Goal: Contribute content: Contribute content

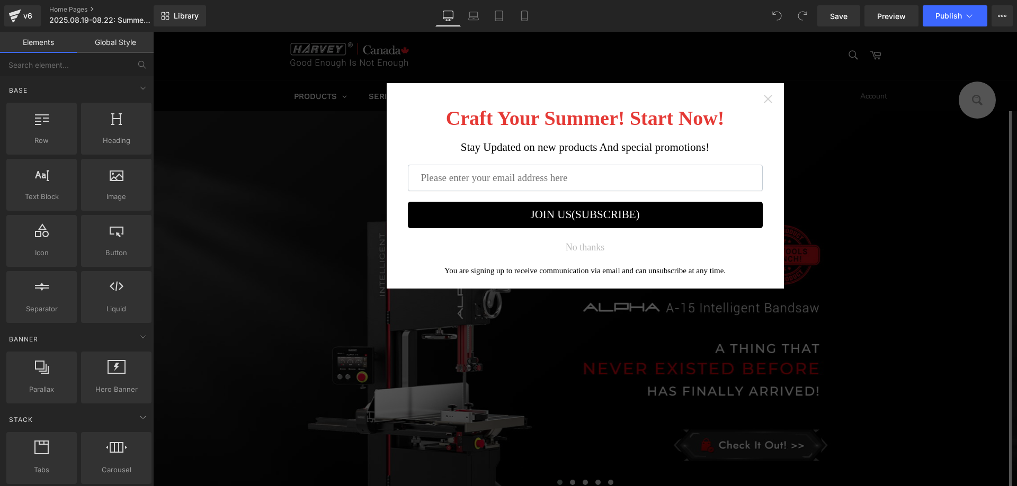
click at [766, 101] on icon "Close widget" at bounding box center [767, 99] width 8 height 8
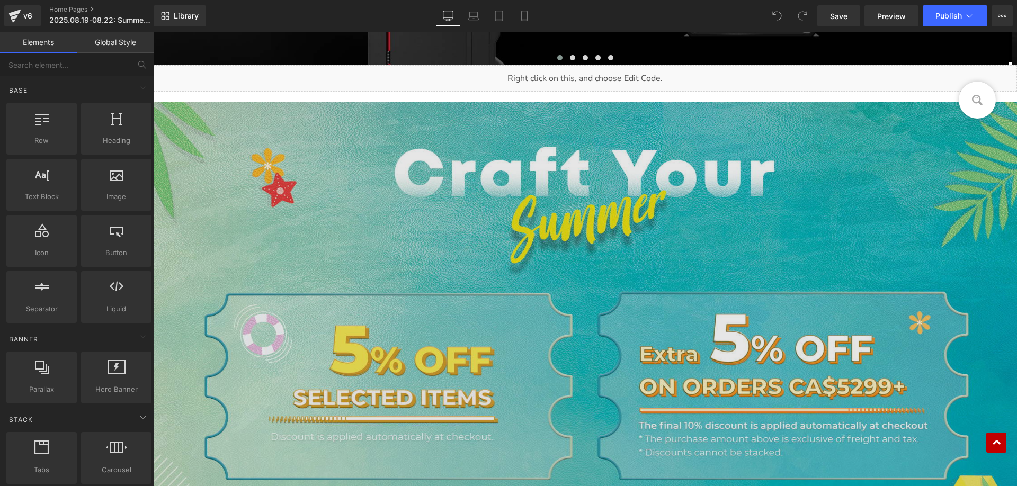
scroll to position [530, 0]
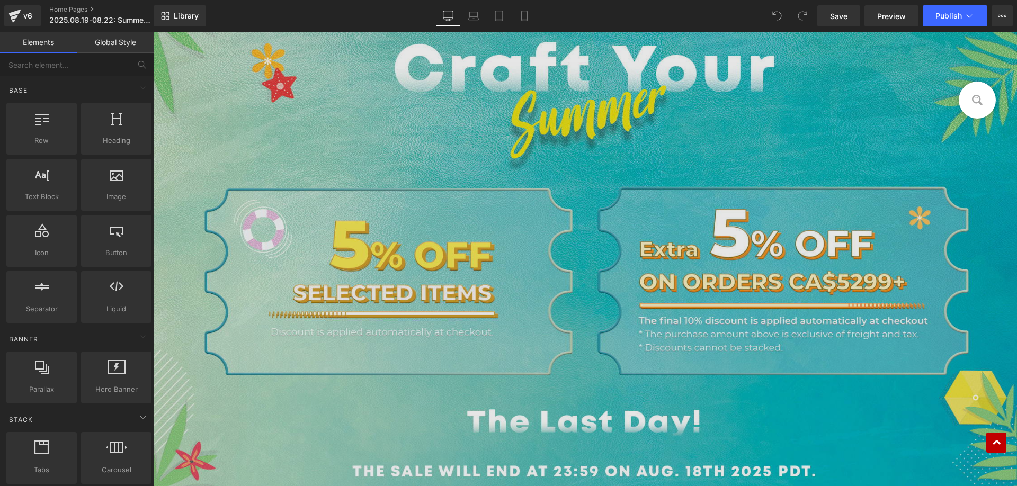
click at [403, 277] on img at bounding box center [585, 250] width 864 height 506
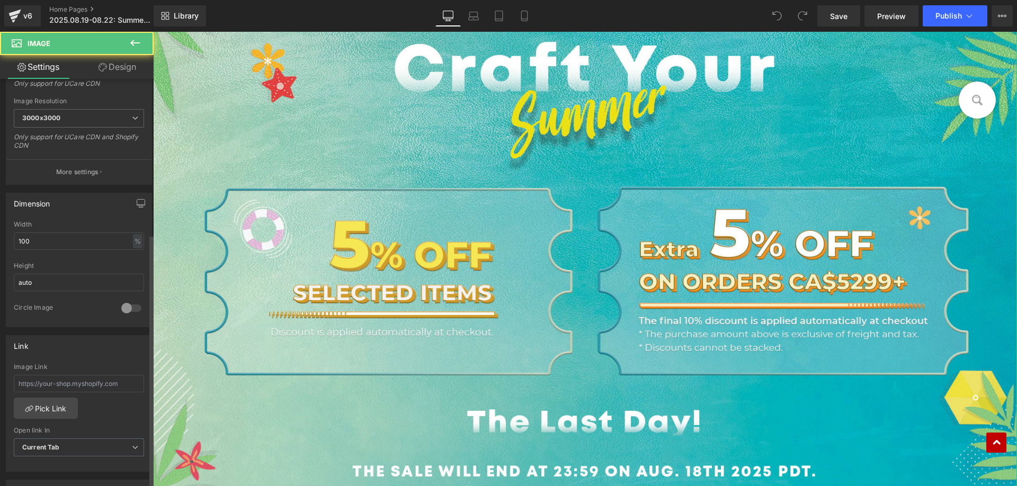
scroll to position [265, 0]
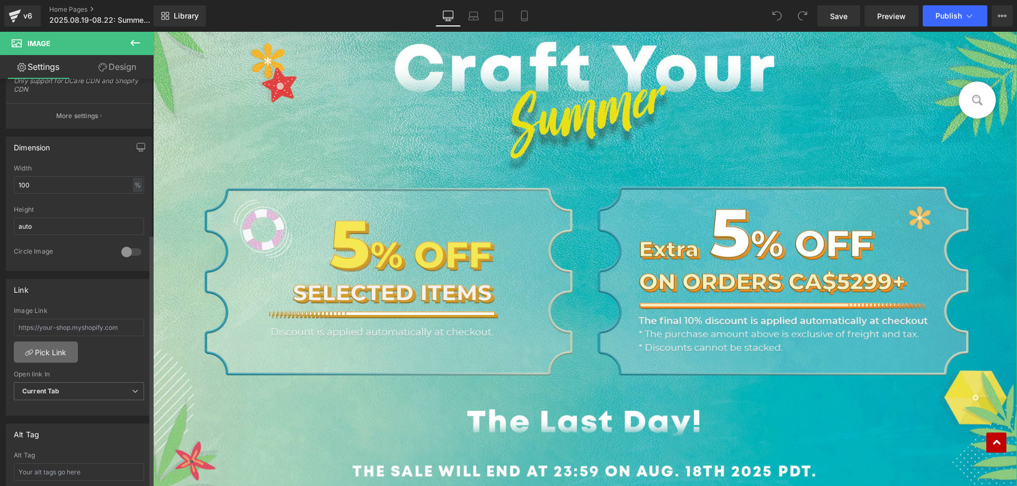
click at [55, 352] on link "Pick Link" at bounding box center [46, 352] width 64 height 21
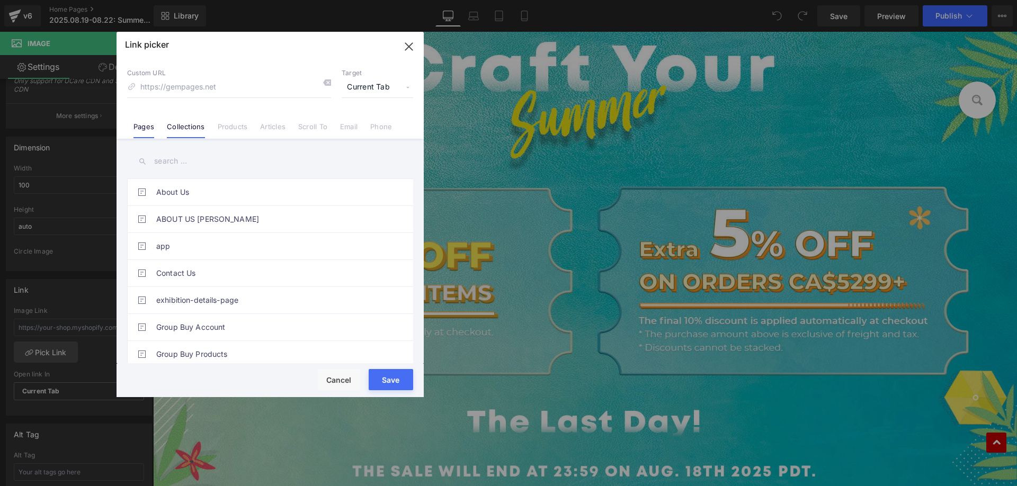
click at [187, 126] on link "Collections" at bounding box center [186, 130] width 38 height 16
click at [183, 163] on input "text" at bounding box center [270, 161] width 286 height 24
paste input "Summer Savings Big Sale"
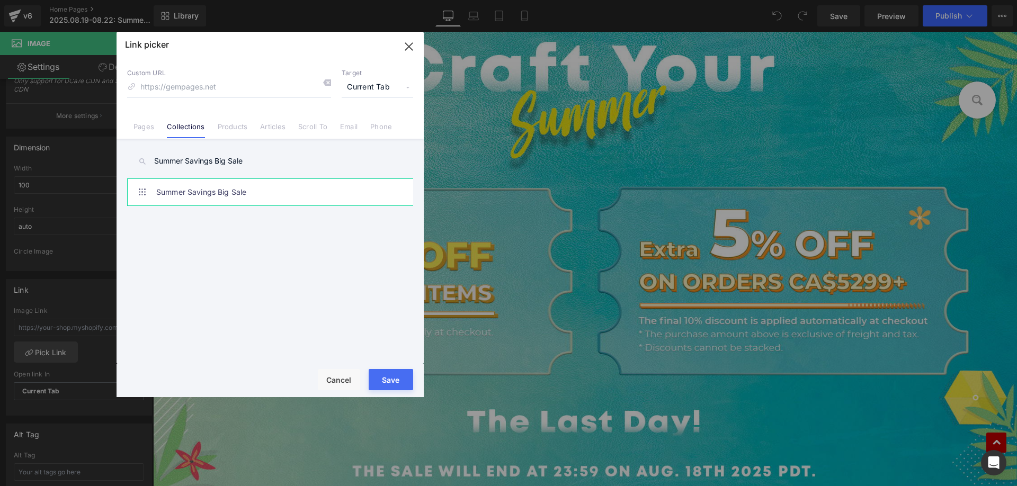
type input "Summer Savings Big Sale"
click at [237, 192] on link "Summer Savings Big Sale" at bounding box center [272, 192] width 233 height 26
type input "/collections/summer-savings-big-sale"
drag, startPoint x: 395, startPoint y: 373, endPoint x: 248, endPoint y: 341, distance: 150.8
click at [395, 373] on button "Save" at bounding box center [391, 379] width 44 height 21
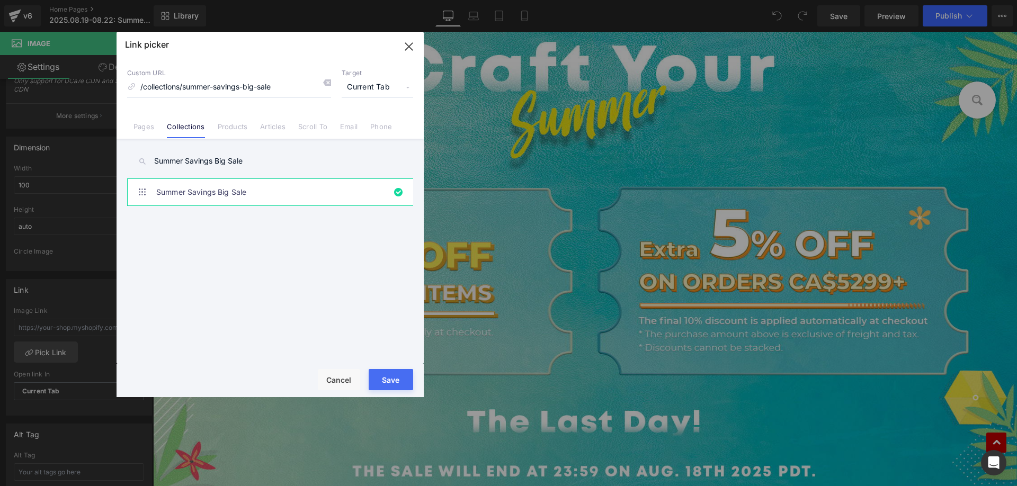
type input "/collections/summer-savings-big-sale"
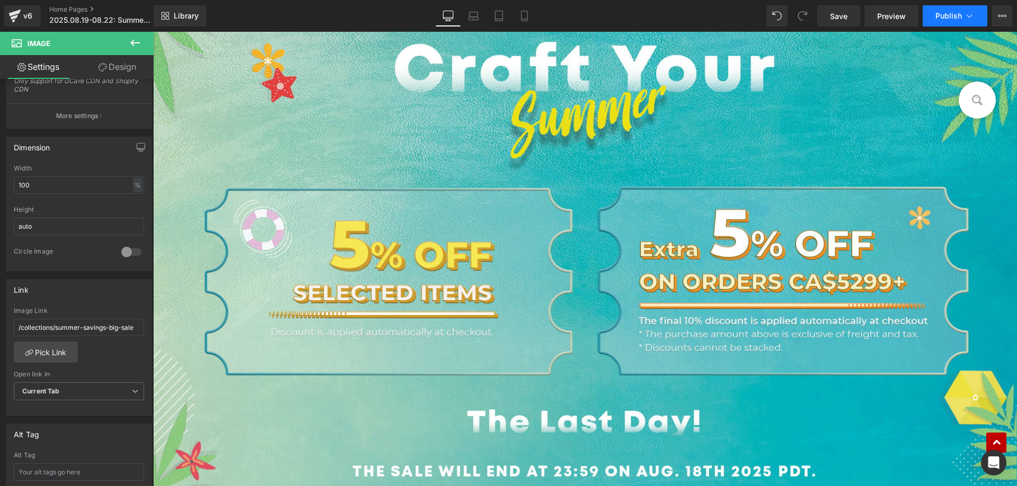
click at [943, 13] on span "Publish" at bounding box center [948, 16] width 26 height 8
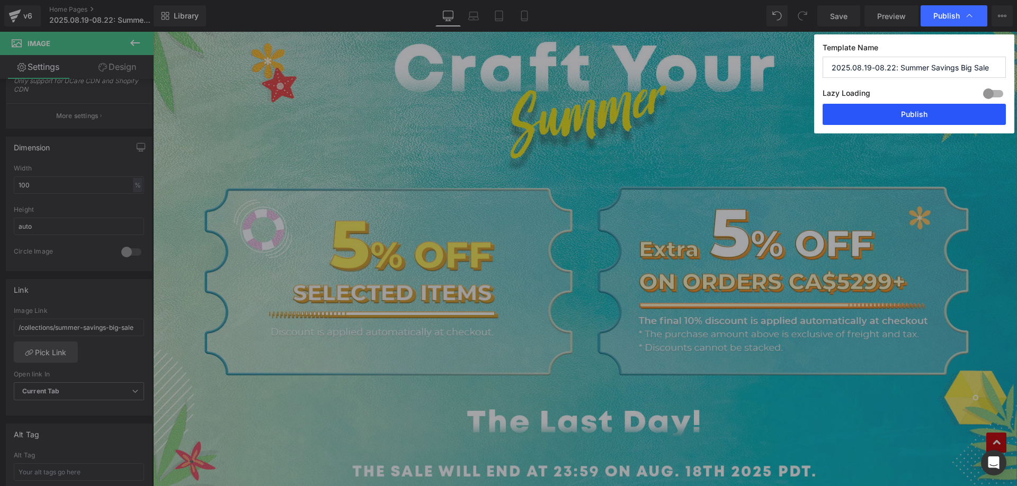
click at [861, 111] on button "Publish" at bounding box center [913, 114] width 183 height 21
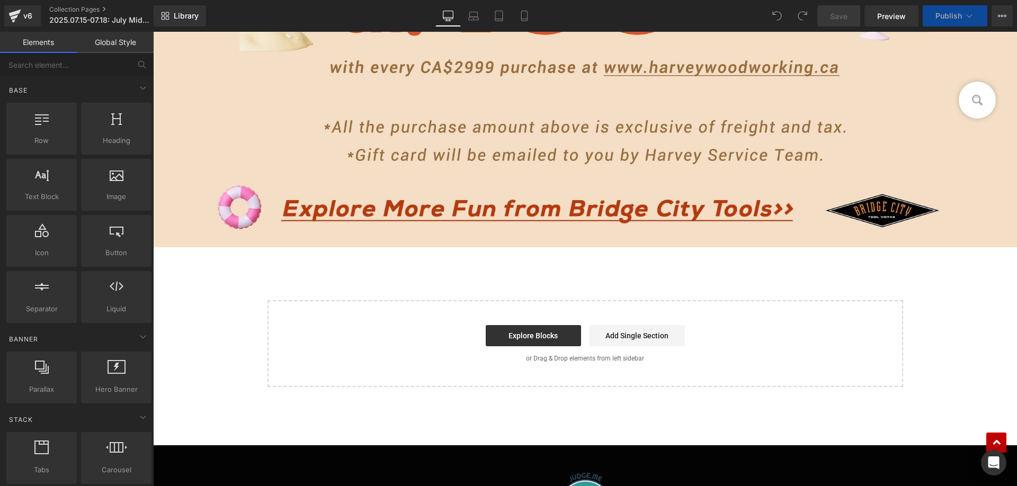
scroll to position [1853, 0]
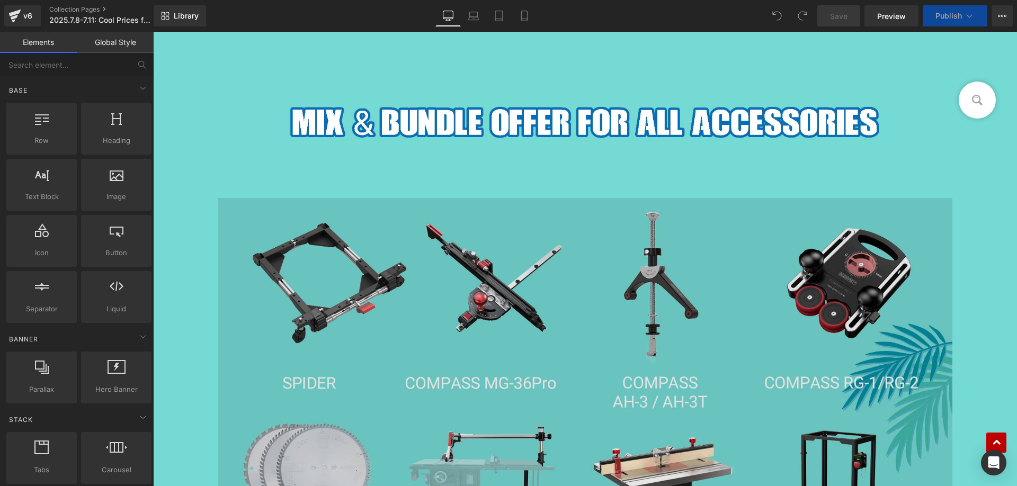
scroll to position [1059, 0]
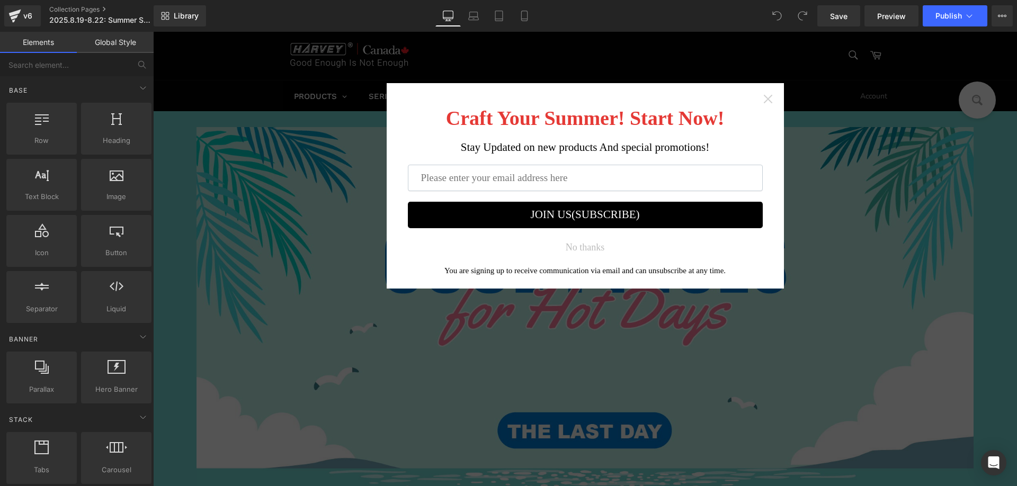
click at [764, 97] on icon "Close widget" at bounding box center [768, 99] width 11 height 11
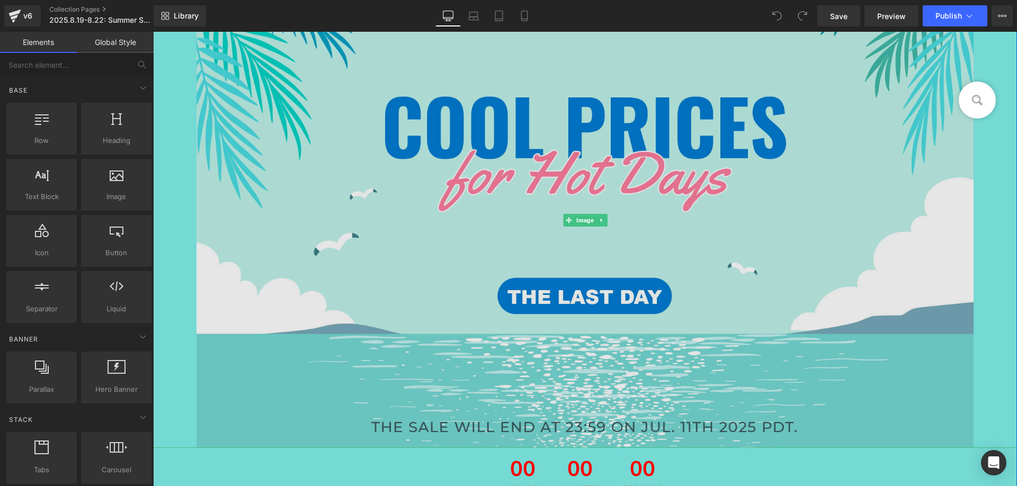
scroll to position [265, 0]
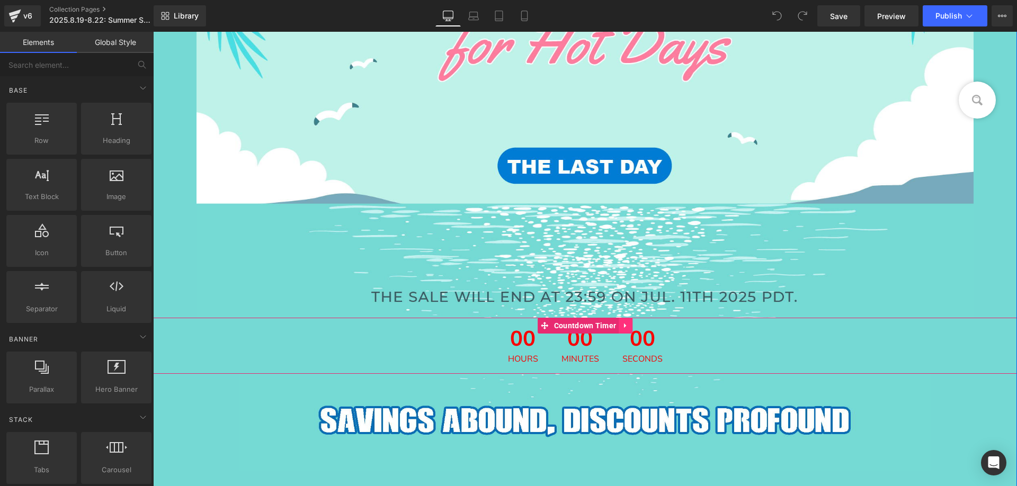
click at [622, 329] on icon at bounding box center [625, 325] width 7 height 8
click at [629, 325] on icon at bounding box center [632, 325] width 7 height 7
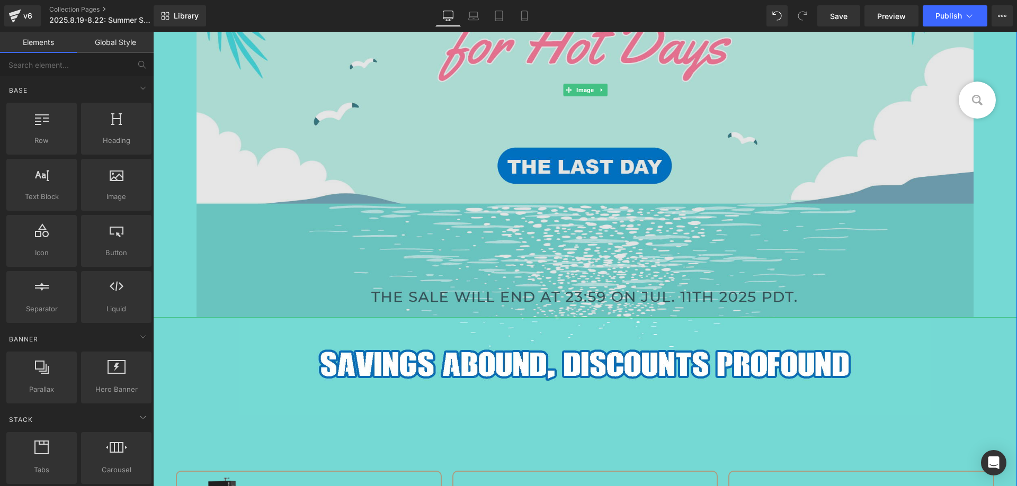
click at [384, 126] on img at bounding box center [584, 89] width 777 height 455
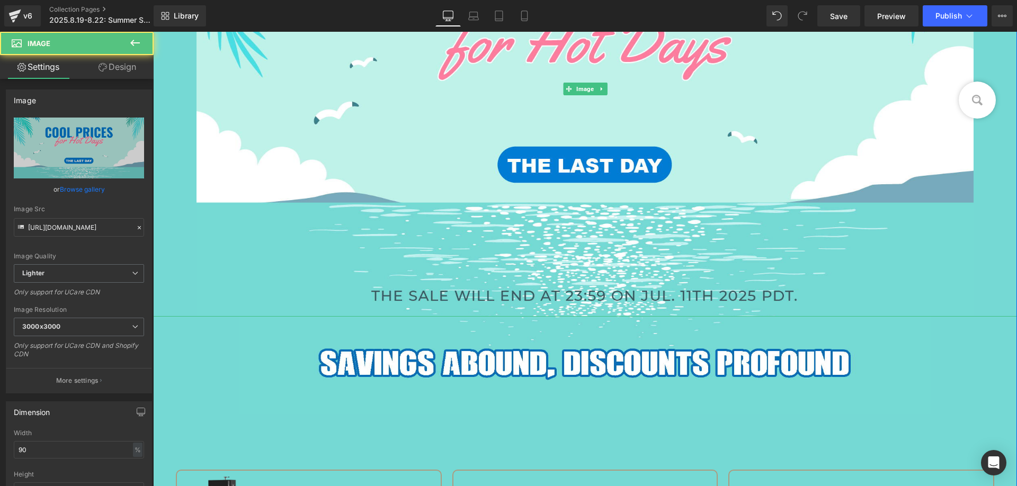
scroll to position [264, 0]
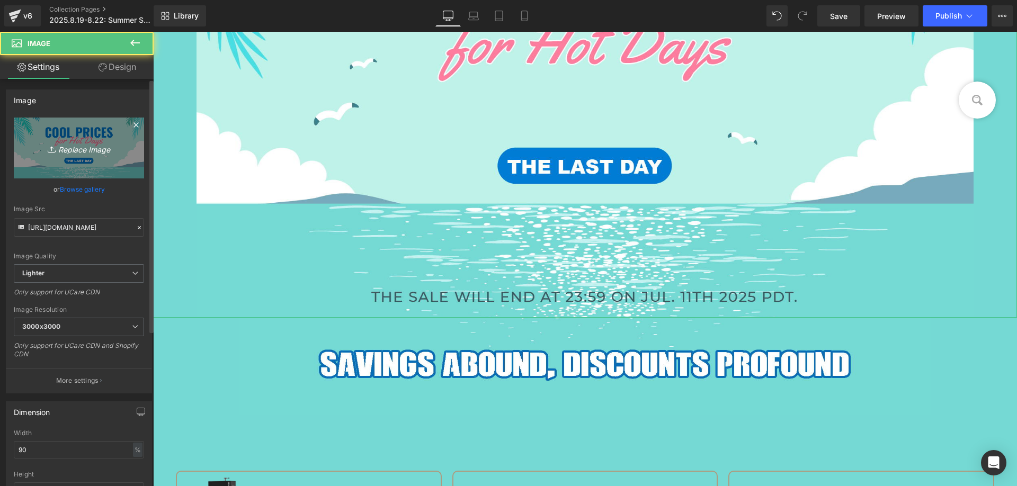
click at [97, 144] on icon "Replace Image" at bounding box center [79, 147] width 85 height 13
type input "C:\fakepath\edm_01.jpg"
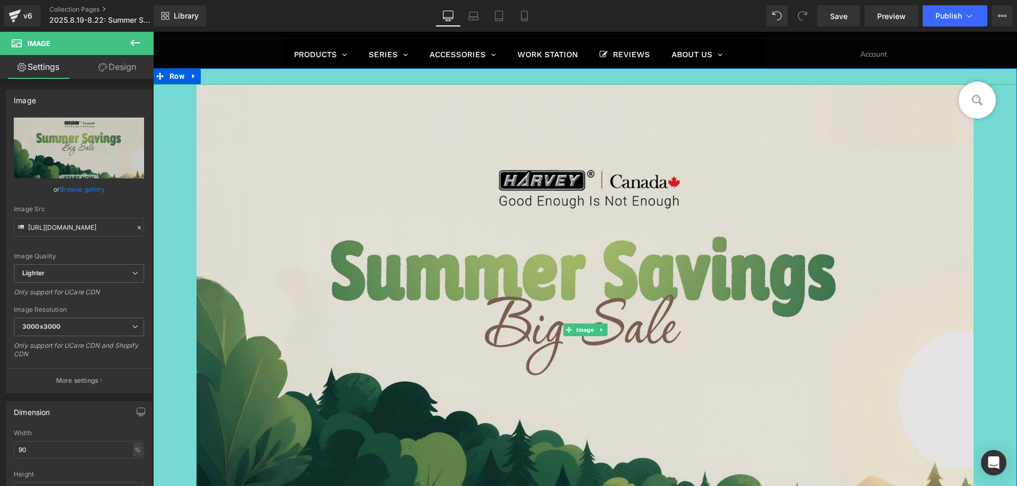
scroll to position [0, 0]
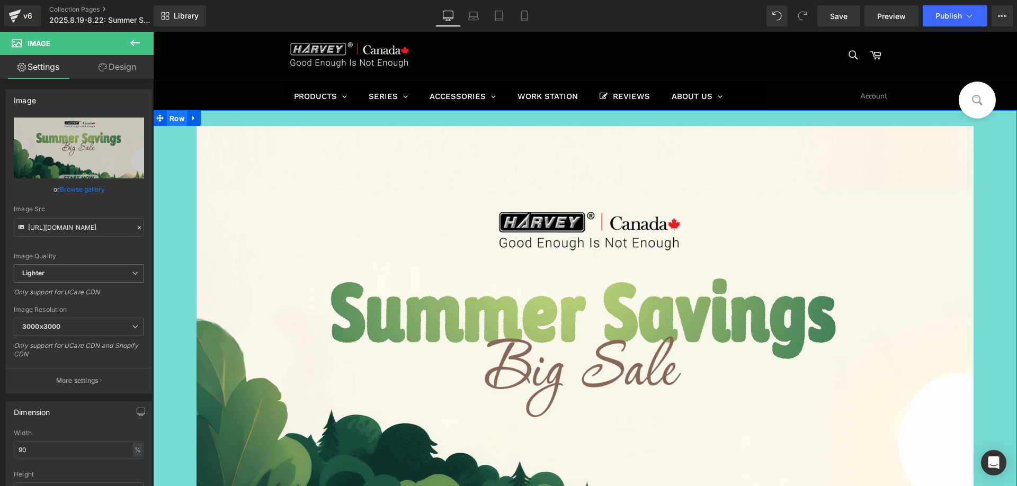
click at [173, 116] on span "Row" at bounding box center [177, 119] width 20 height 16
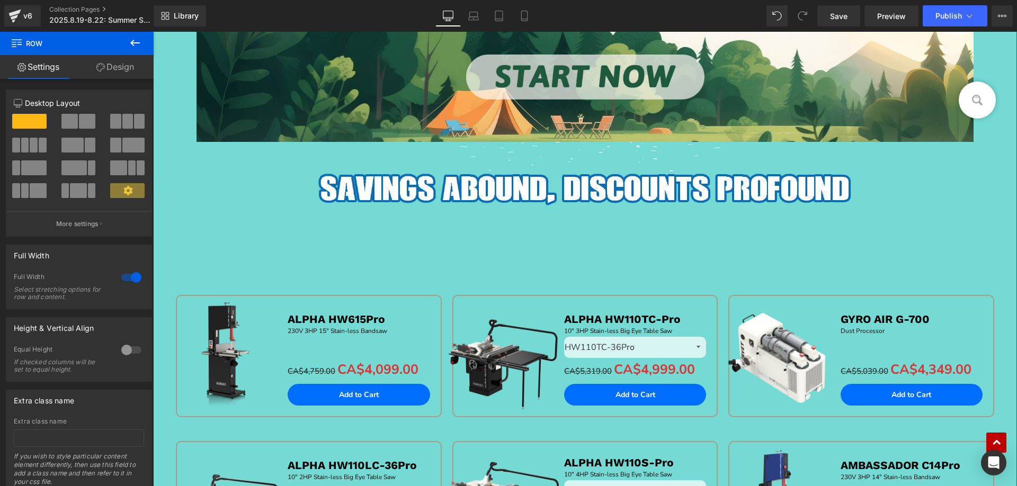
scroll to position [477, 0]
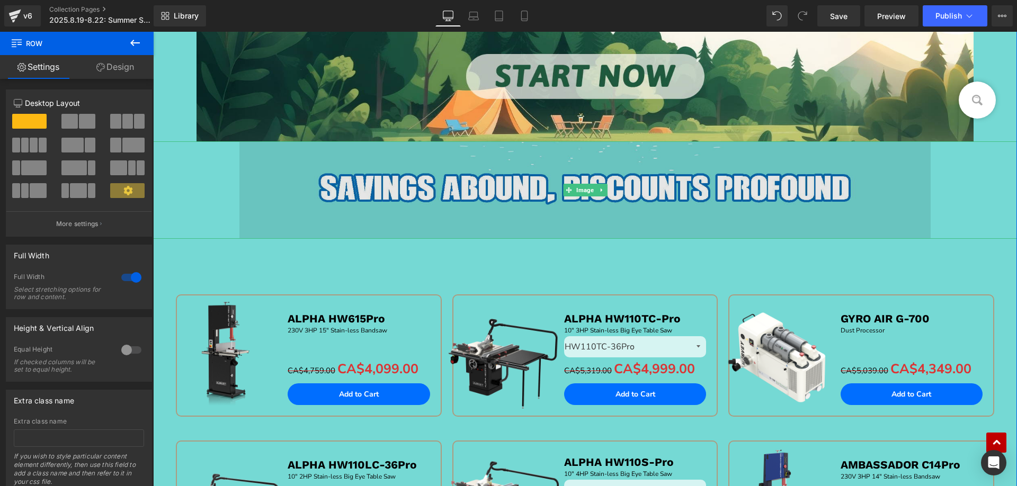
click at [382, 197] on img at bounding box center [584, 189] width 691 height 97
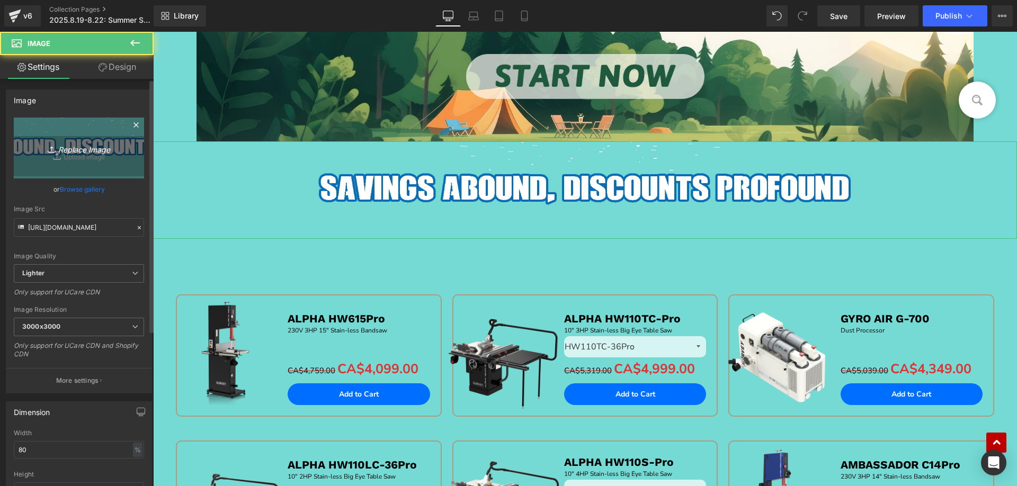
click at [70, 138] on link "Replace Image" at bounding box center [79, 148] width 130 height 61
type input "C:\fakepath\标题_03.png"
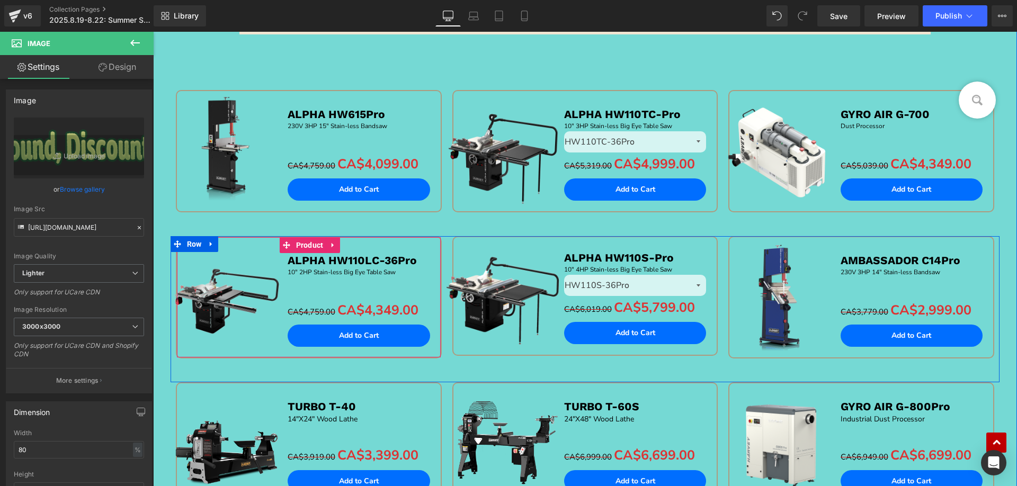
scroll to position [583, 0]
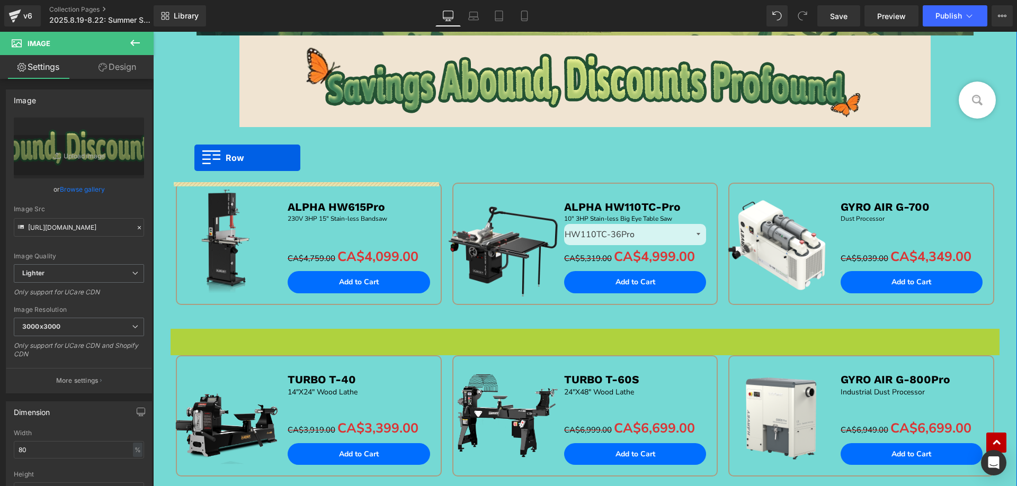
drag, startPoint x: 172, startPoint y: 334, endPoint x: 201, endPoint y: 157, distance: 179.8
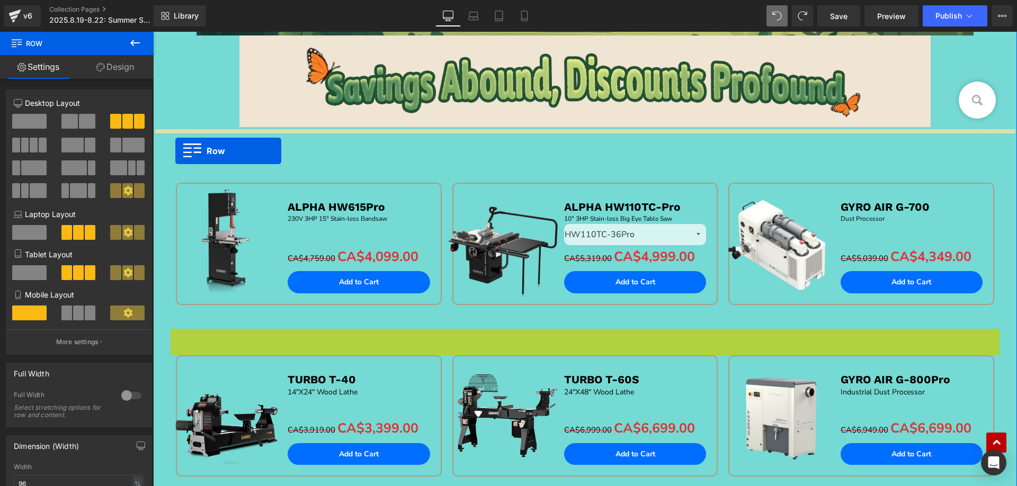
drag, startPoint x: 174, startPoint y: 334, endPoint x: 175, endPoint y: 151, distance: 182.7
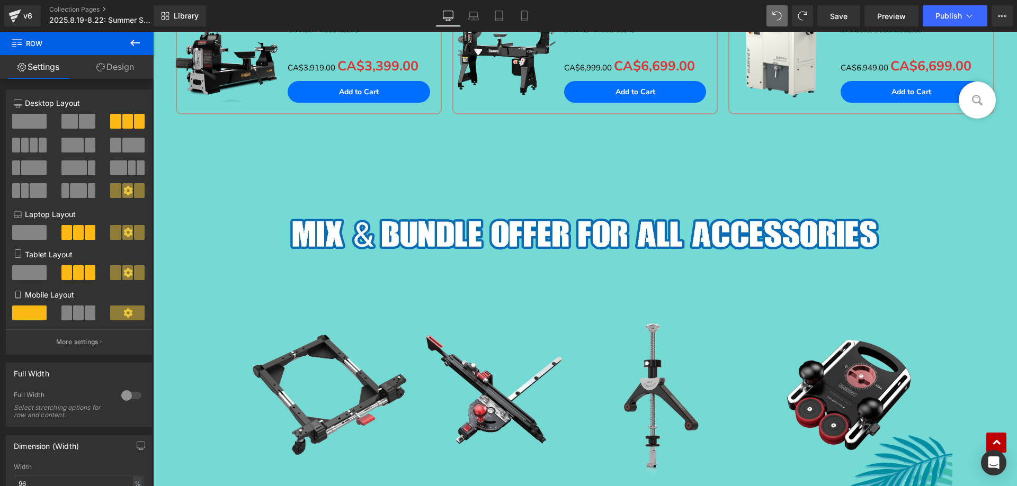
scroll to position [1218, 0]
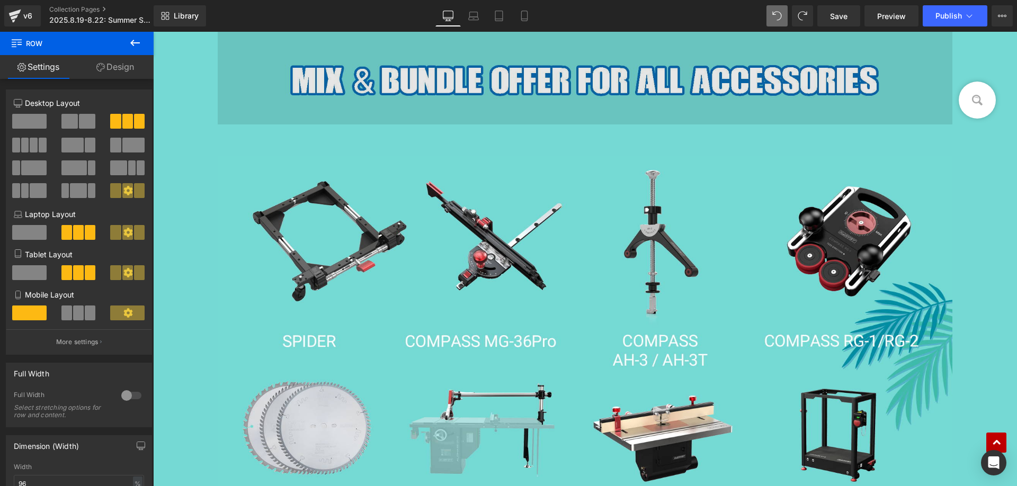
click at [410, 76] on img at bounding box center [585, 73] width 734 height 103
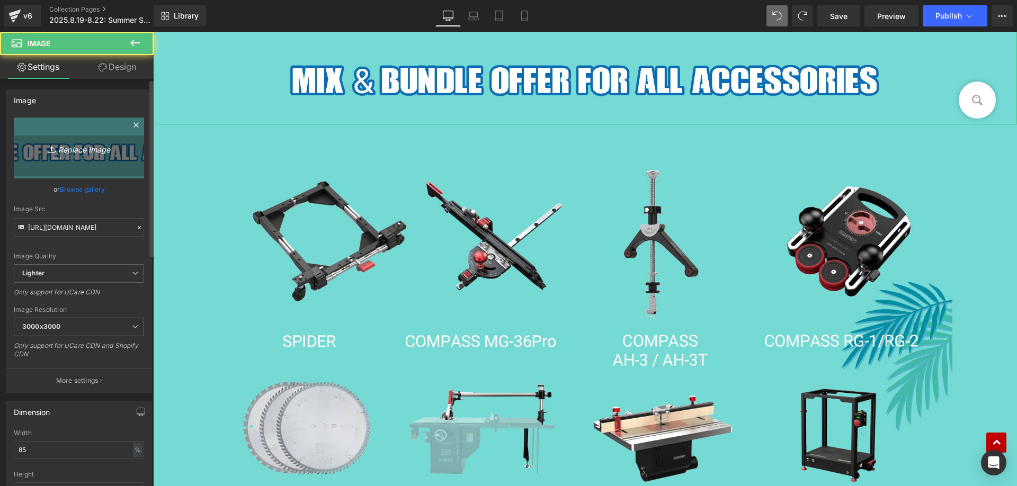
click at [66, 136] on link "Replace Image" at bounding box center [79, 148] width 130 height 61
type input "C:\fakepath\标题_08.png"
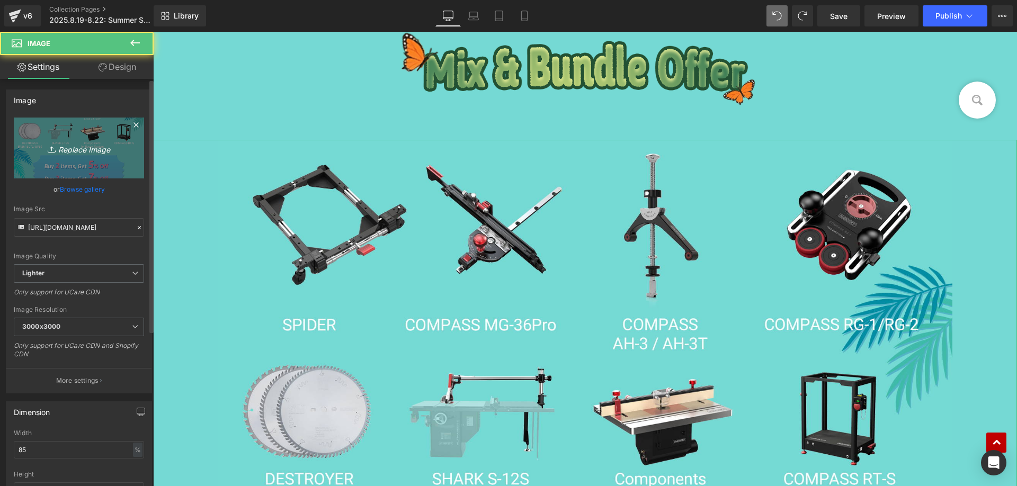
click at [86, 144] on icon "Replace Image" at bounding box center [79, 147] width 85 height 13
type input "C:\fakepath\edm_06.jpg"
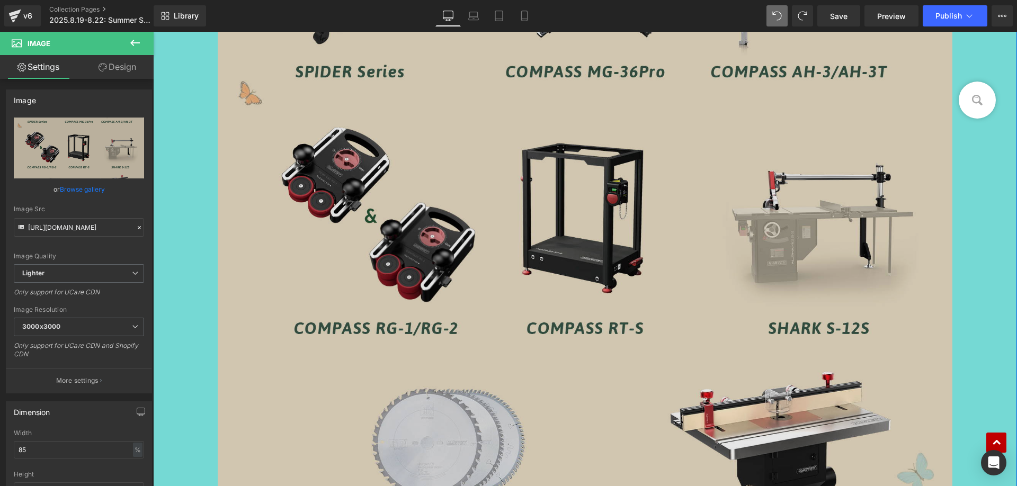
scroll to position [1589, 0]
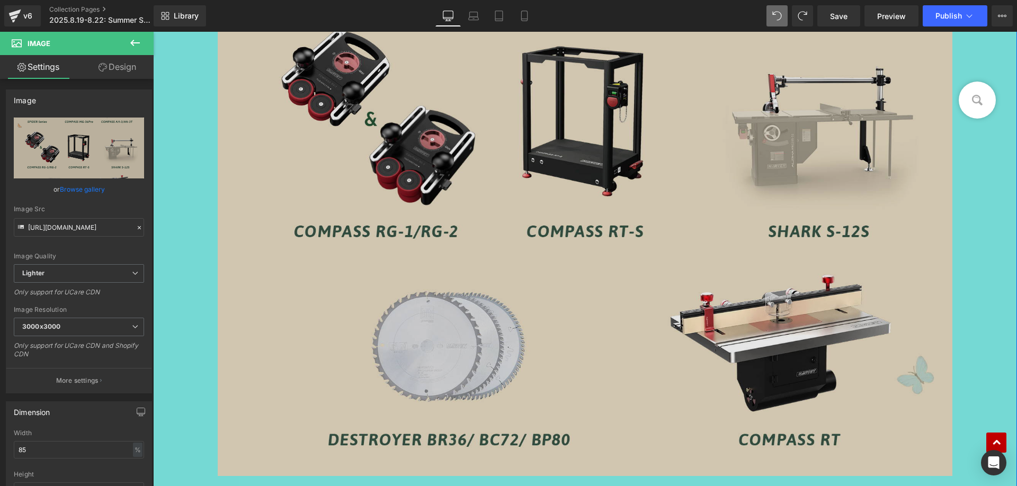
click at [500, 189] on img at bounding box center [585, 122] width 734 height 707
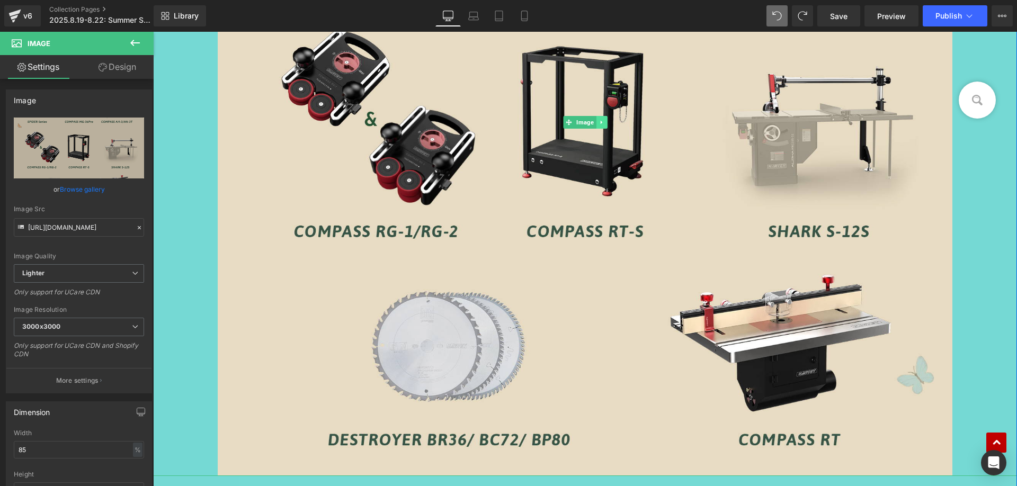
click at [598, 126] on link at bounding box center [601, 122] width 11 height 13
click at [593, 123] on icon at bounding box center [596, 122] width 6 height 6
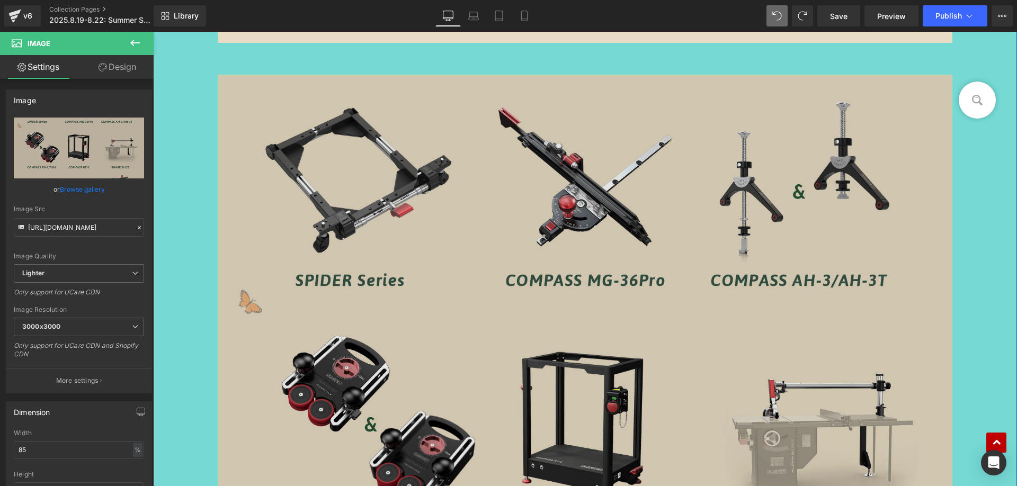
scroll to position [2022, 0]
click at [362, 212] on img at bounding box center [585, 427] width 734 height 707
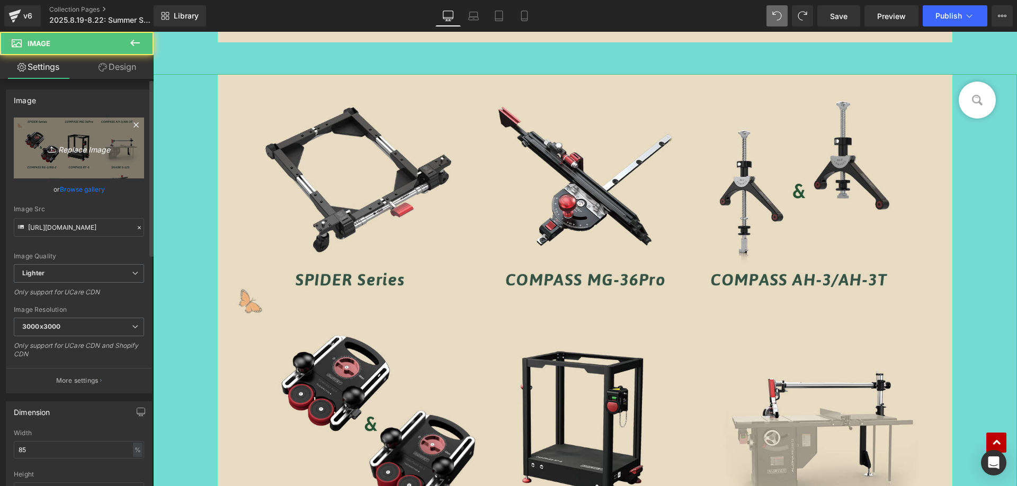
click at [96, 154] on icon "Replace Image" at bounding box center [79, 147] width 85 height 13
type input "C:\fakepath\edm_07.jpg"
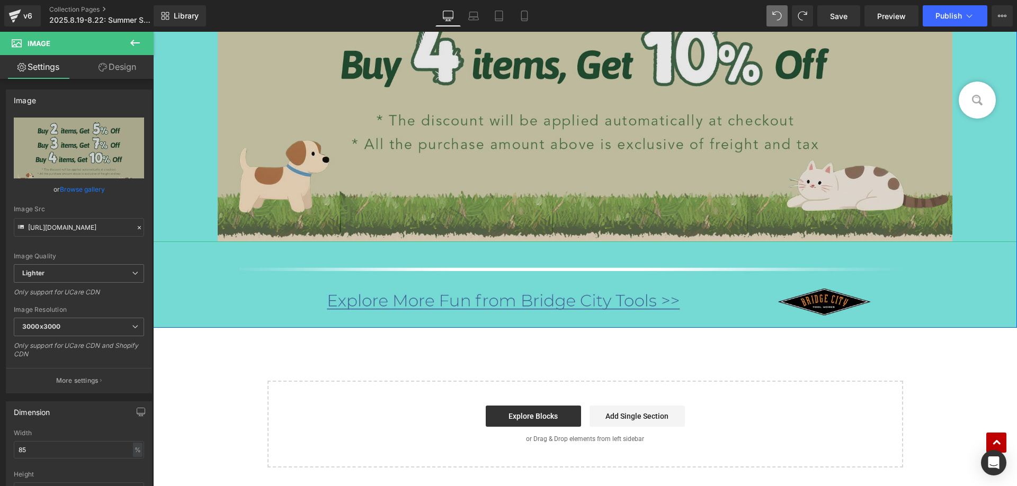
scroll to position [2181, 0]
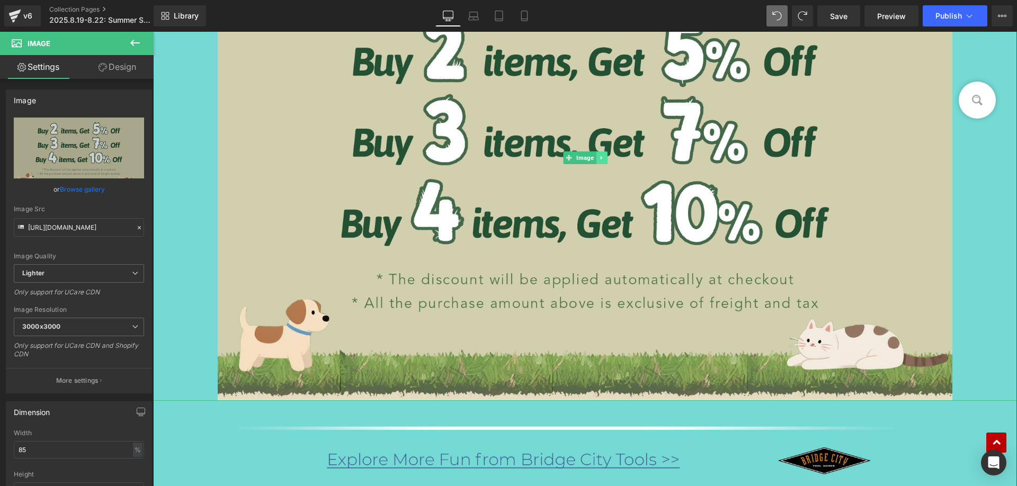
click at [598, 155] on icon at bounding box center [601, 158] width 6 height 6
click at [594, 158] on icon at bounding box center [596, 158] width 6 height 6
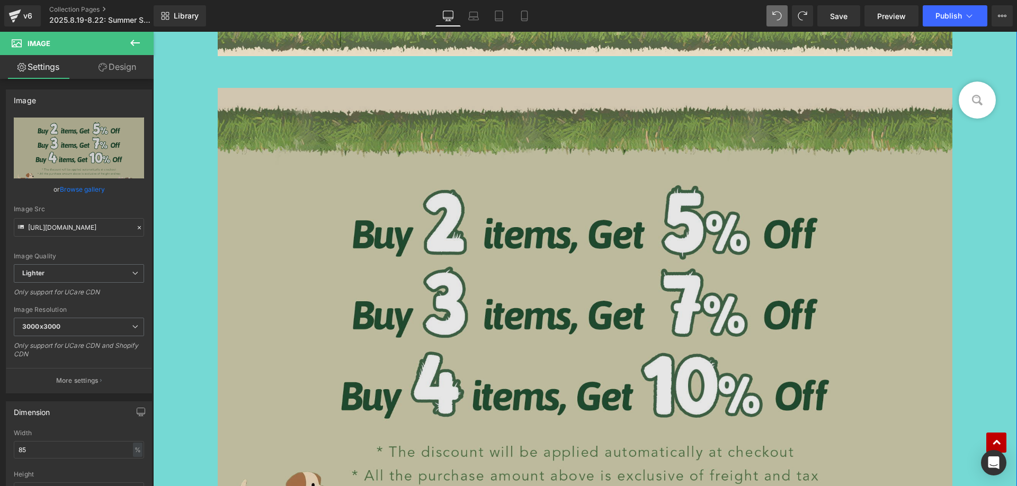
scroll to position [2540, 0]
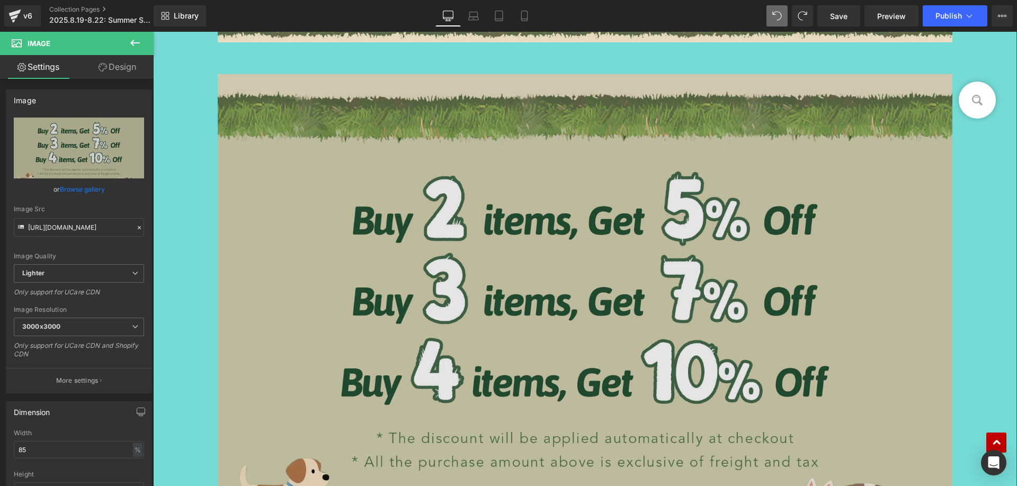
click at [341, 227] on img at bounding box center [585, 317] width 734 height 486
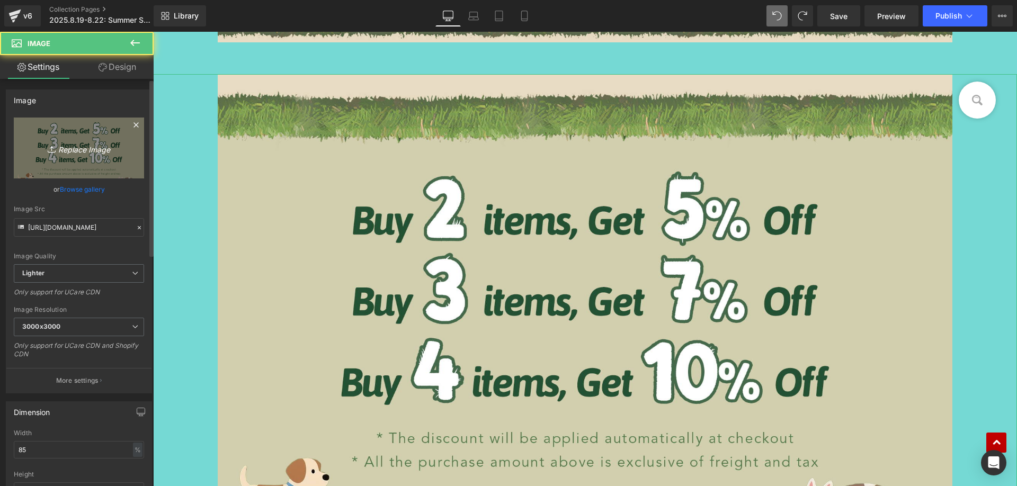
click at [90, 146] on icon "Replace Image" at bounding box center [79, 147] width 85 height 13
type input "C:\fakepath\标题_13.png"
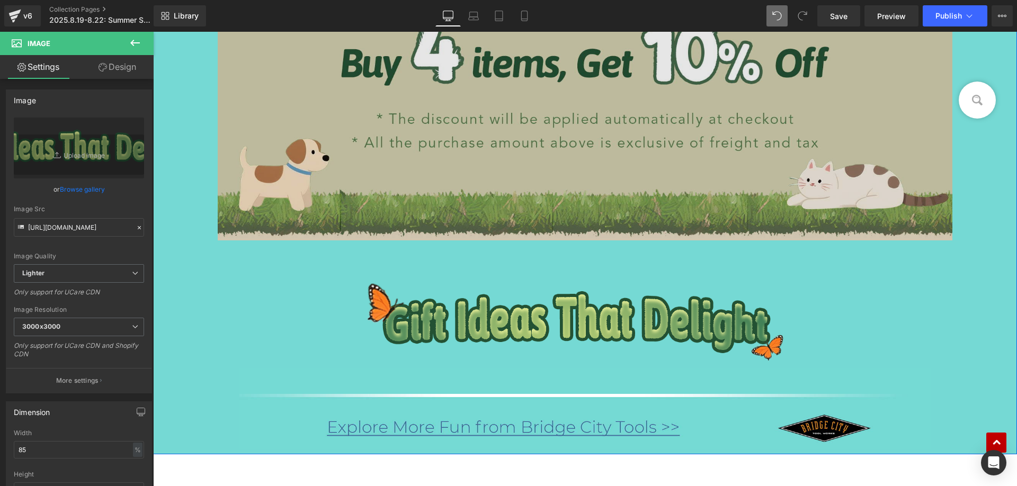
scroll to position [2328, 0]
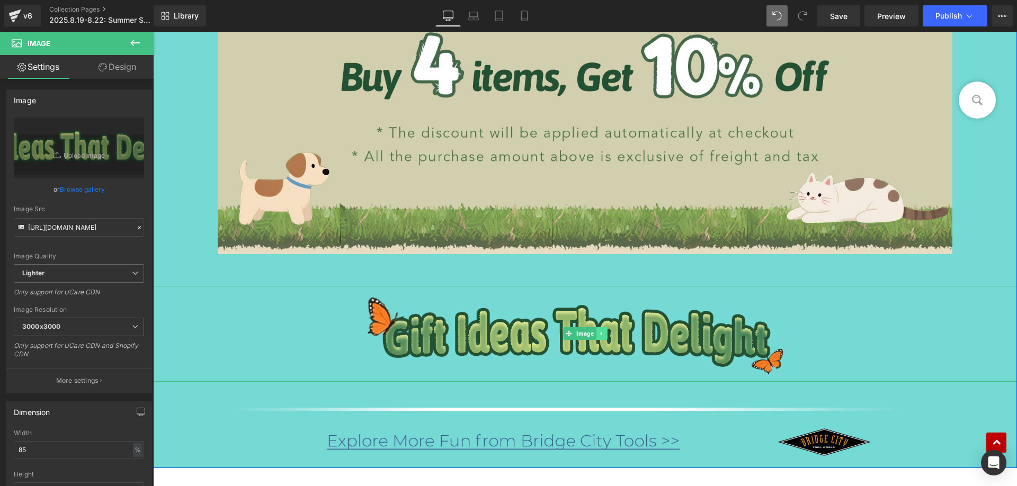
click at [598, 336] on icon at bounding box center [601, 333] width 6 height 6
click at [593, 335] on icon at bounding box center [596, 334] width 6 height 6
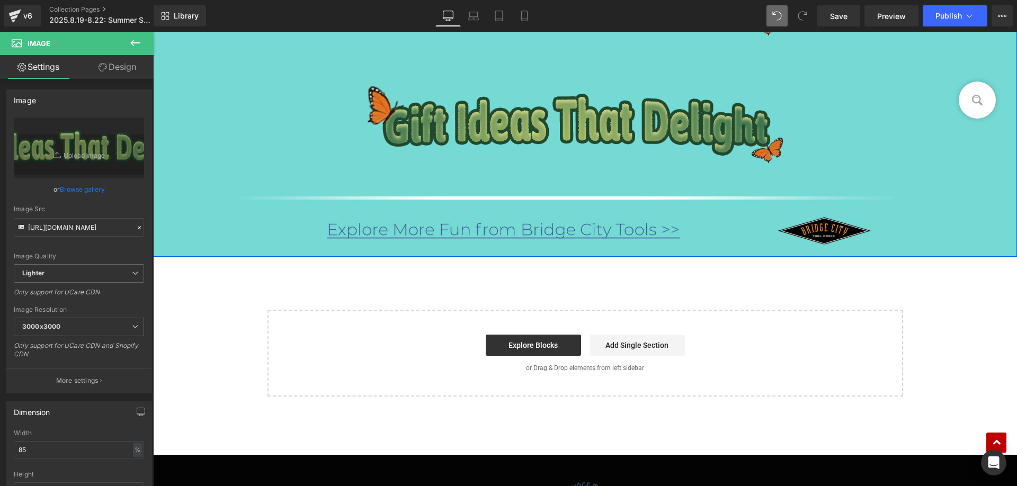
scroll to position [2667, 0]
click at [426, 102] on img at bounding box center [585, 122] width 734 height 96
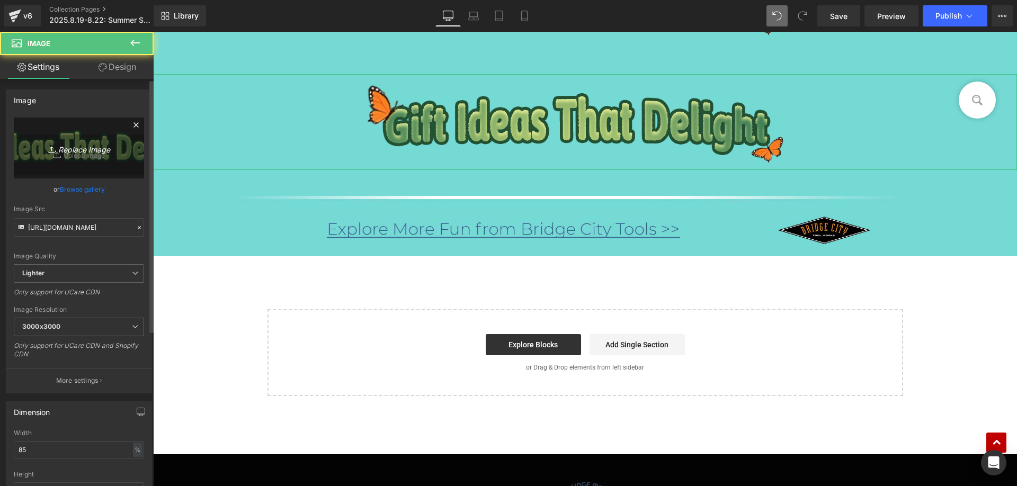
click at [64, 142] on icon "Replace Image" at bounding box center [79, 147] width 85 height 13
type input "C:\fakepath\edm_09.jpg"
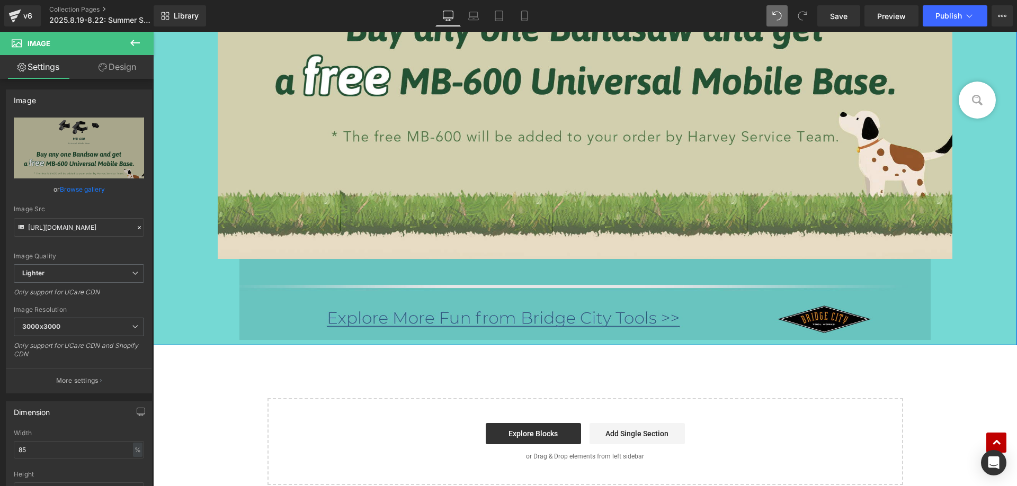
scroll to position [3144, 0]
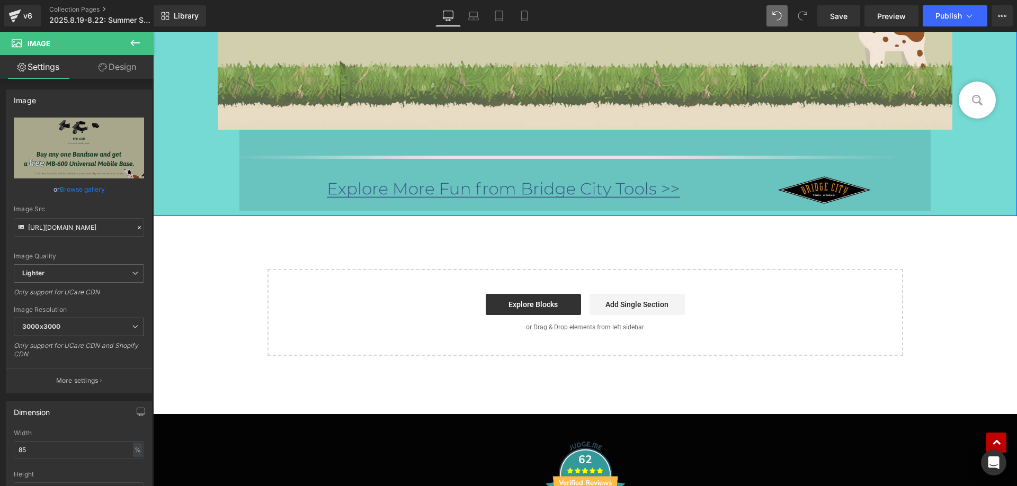
click at [375, 182] on img at bounding box center [584, 170] width 691 height 81
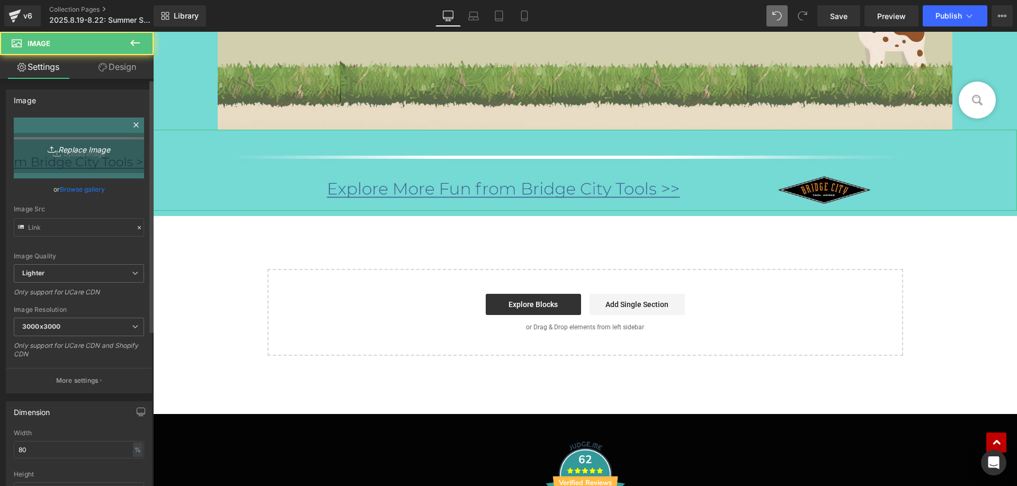
click at [103, 151] on icon "Replace Image" at bounding box center [79, 147] width 85 height 13
type input "C:\fakepath\edm_11.jpg"
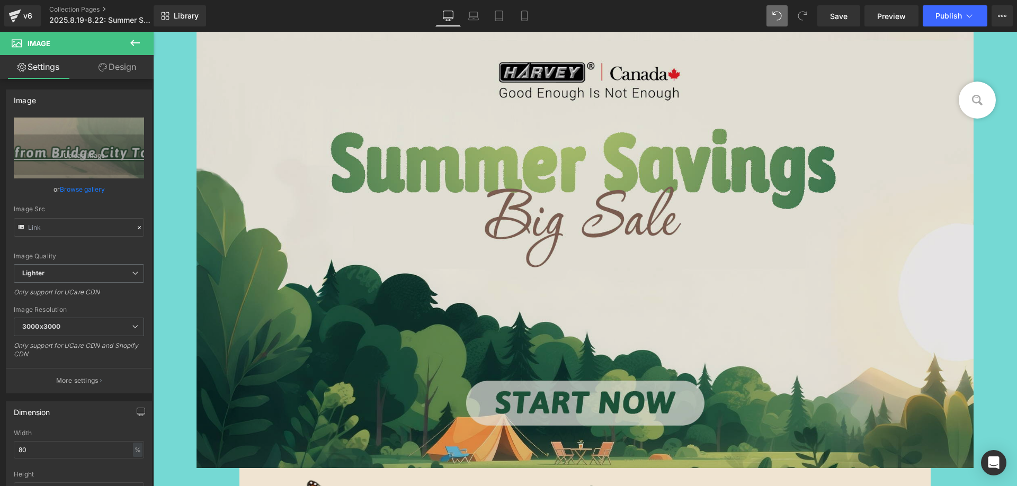
scroll to position [0, 0]
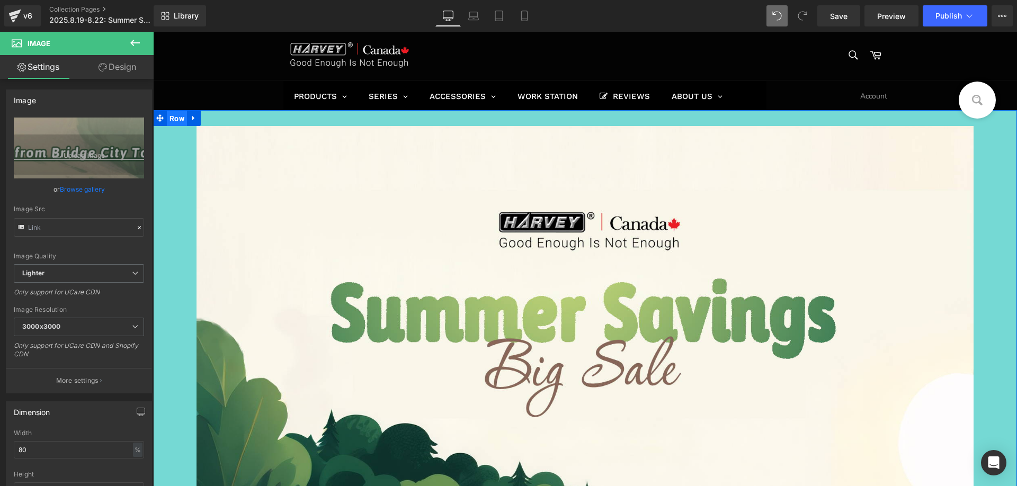
click at [177, 118] on span "Row" at bounding box center [177, 119] width 20 height 16
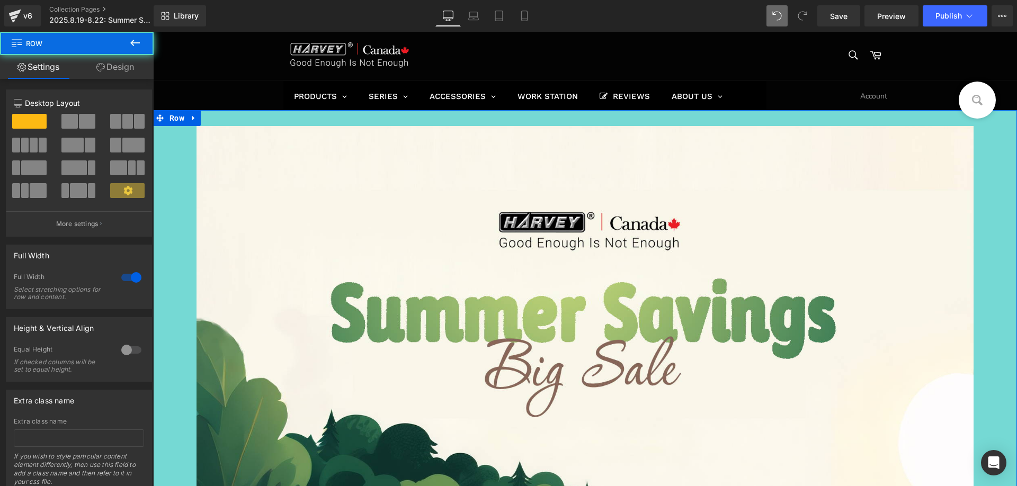
click at [107, 69] on link "Design" at bounding box center [115, 67] width 77 height 24
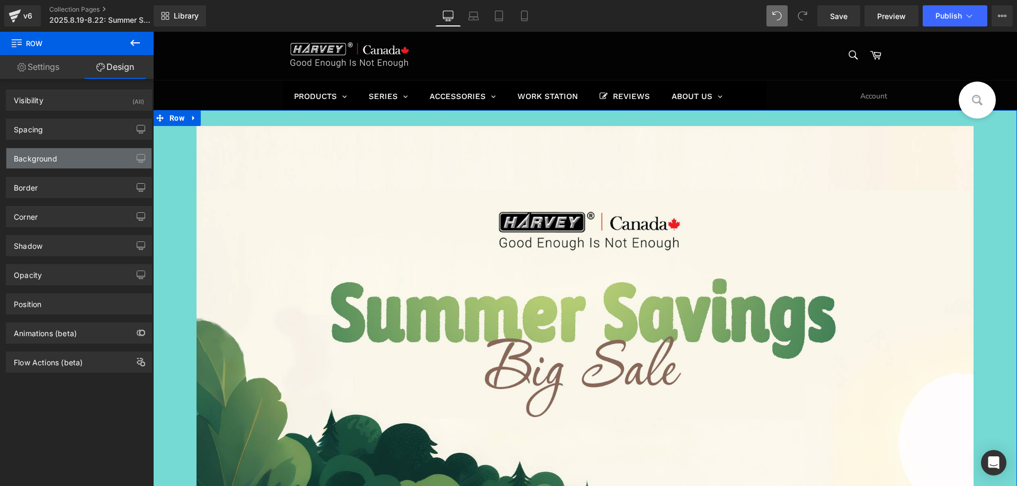
click at [39, 155] on div "Background" at bounding box center [35, 155] width 43 height 15
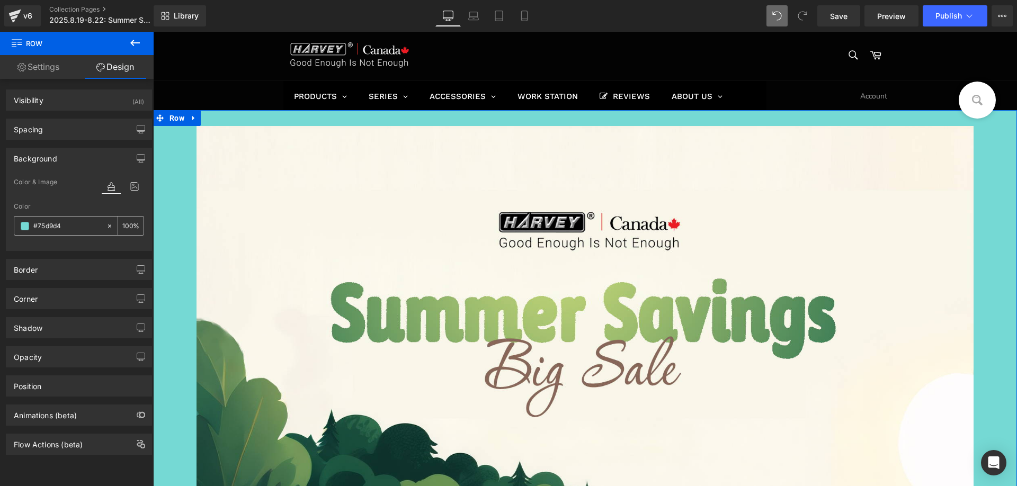
click at [69, 220] on input "#75d9d4" at bounding box center [67, 226] width 68 height 12
paste input "e7dbc2"
type input "e7dbc2"
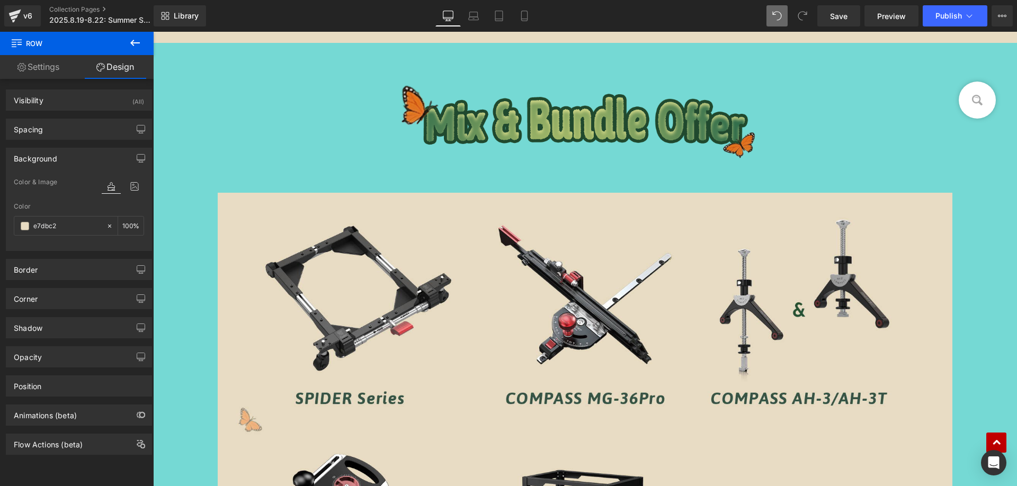
scroll to position [1006, 0]
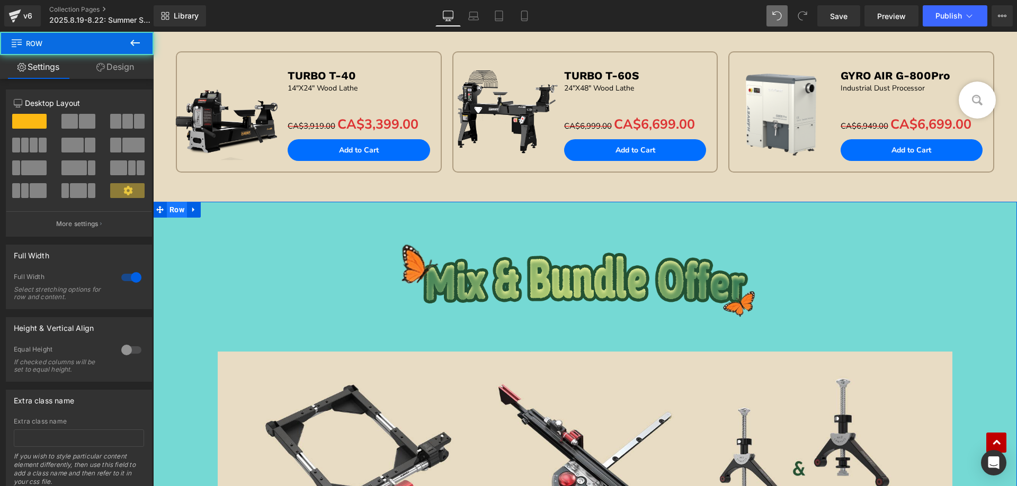
click at [175, 209] on span "Row" at bounding box center [177, 210] width 20 height 16
click at [119, 64] on link "Design" at bounding box center [115, 67] width 77 height 24
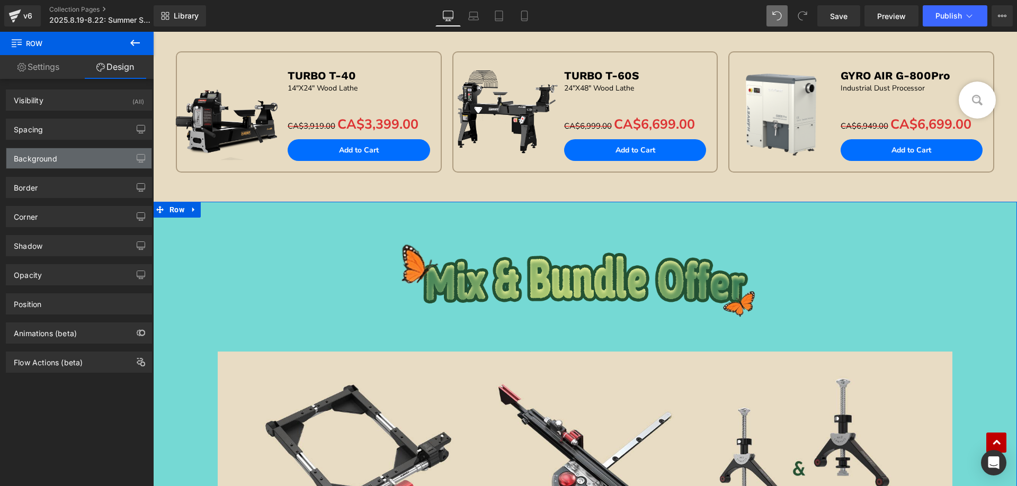
click at [55, 153] on div "Background" at bounding box center [35, 155] width 43 height 15
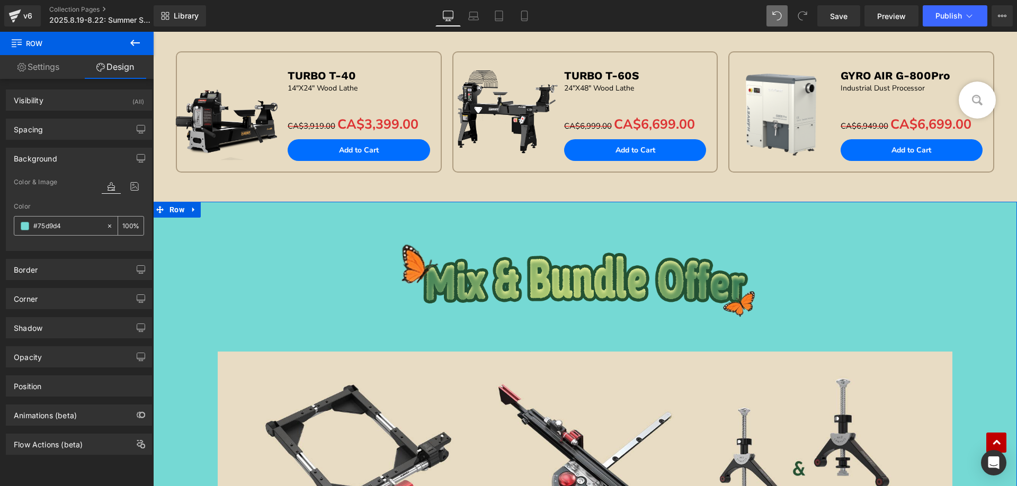
click at [75, 224] on input "#75d9d4" at bounding box center [67, 226] width 68 height 12
paste input "e7dbc2"
type input "e7dbc2"
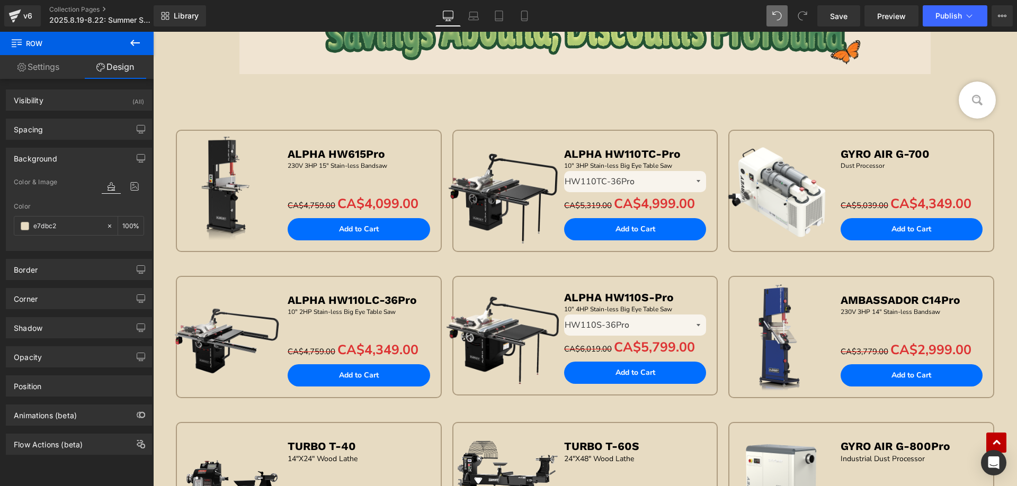
scroll to position [318, 0]
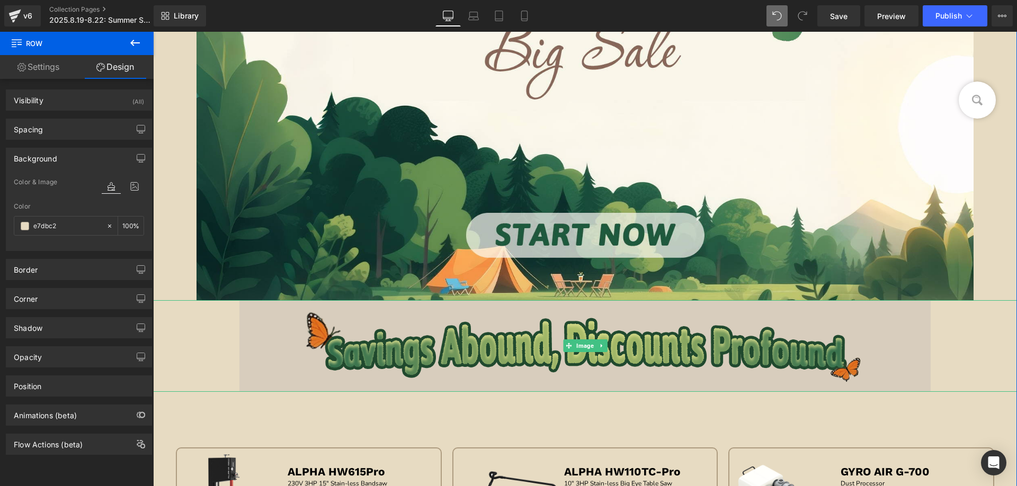
click at [428, 330] on img at bounding box center [584, 346] width 691 height 92
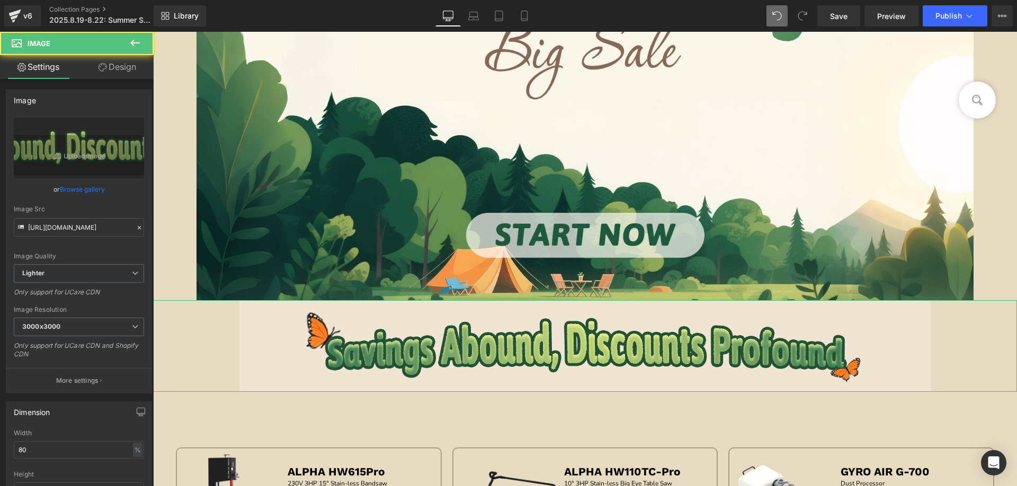
drag, startPoint x: 132, startPoint y: 65, endPoint x: 42, endPoint y: 170, distance: 138.9
click at [131, 65] on link "Design" at bounding box center [117, 67] width 77 height 24
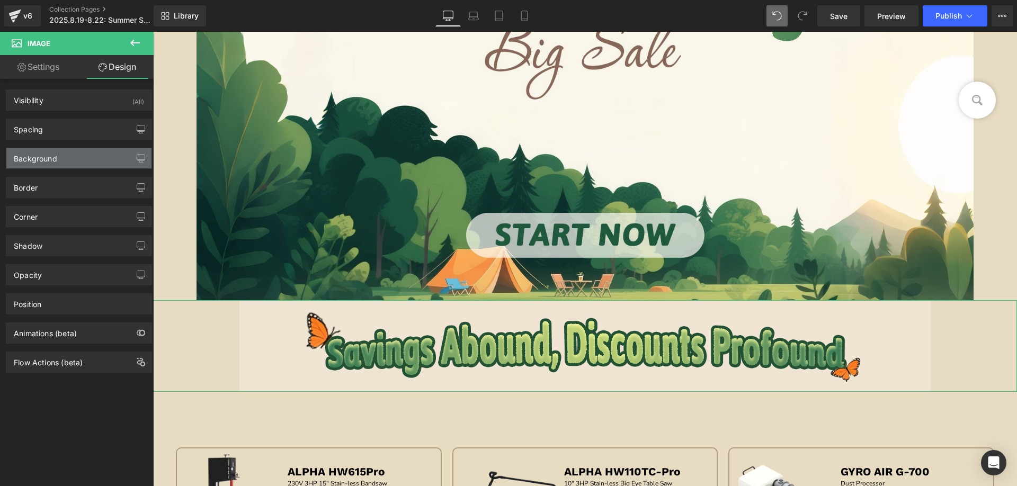
click at [49, 159] on div "Background" at bounding box center [35, 155] width 43 height 15
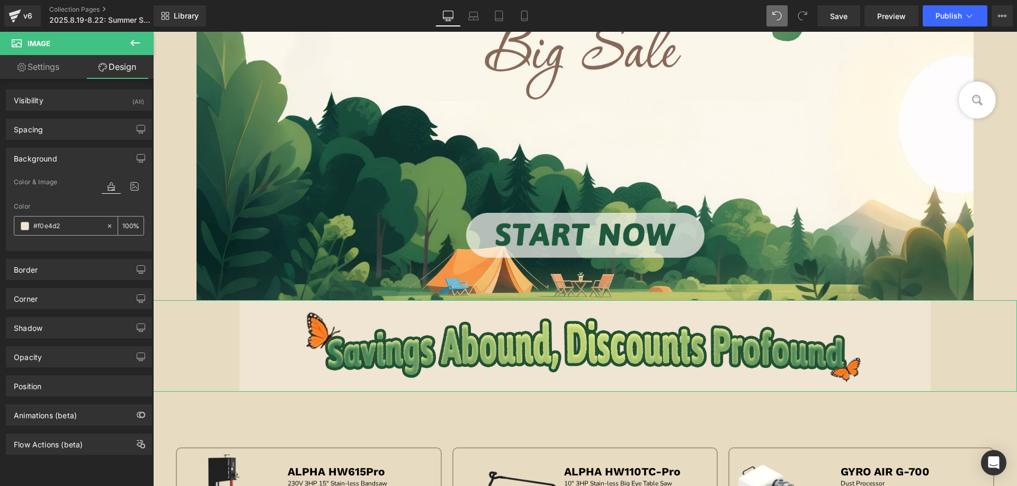
click at [65, 222] on input "#f0e4d2" at bounding box center [67, 226] width 68 height 12
paste input "e7dbc"
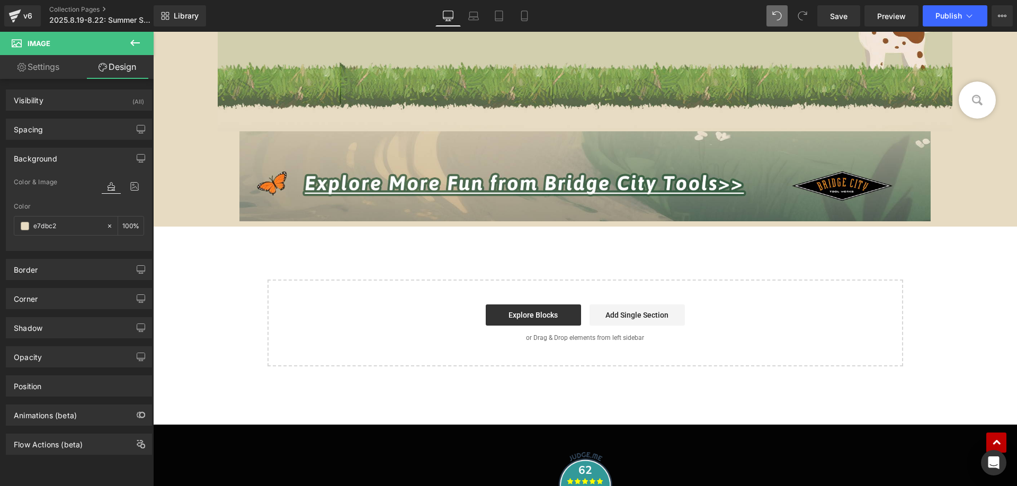
scroll to position [3230, 0]
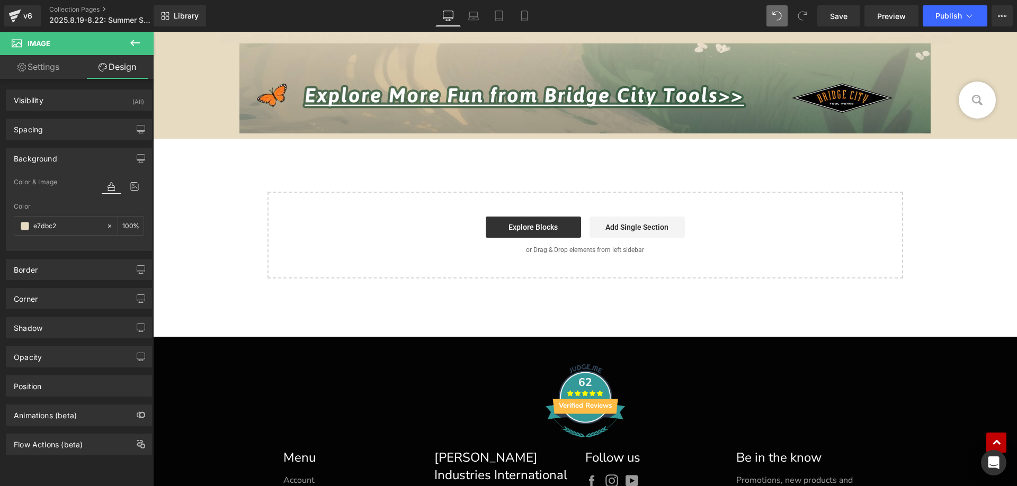
type input "e7dbc2"
click at [129, 43] on icon at bounding box center [135, 43] width 13 height 13
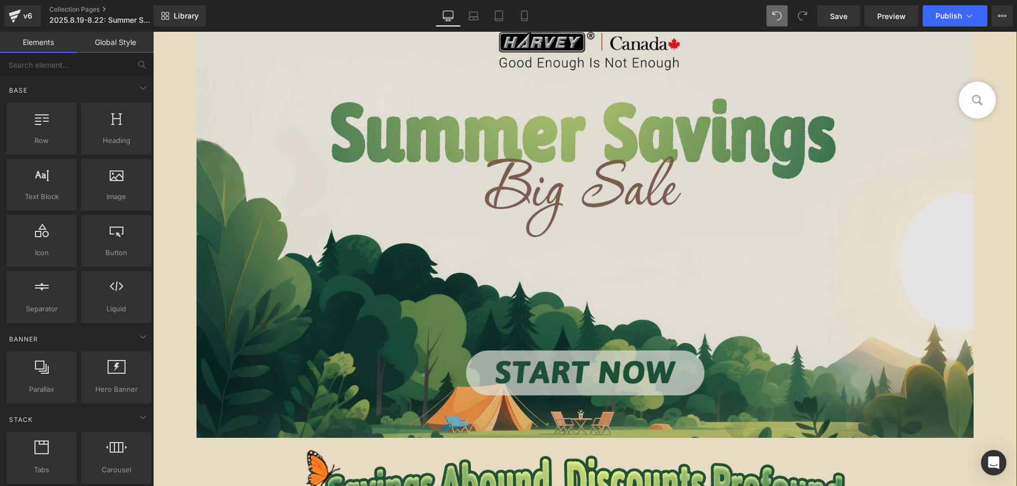
scroll to position [159, 0]
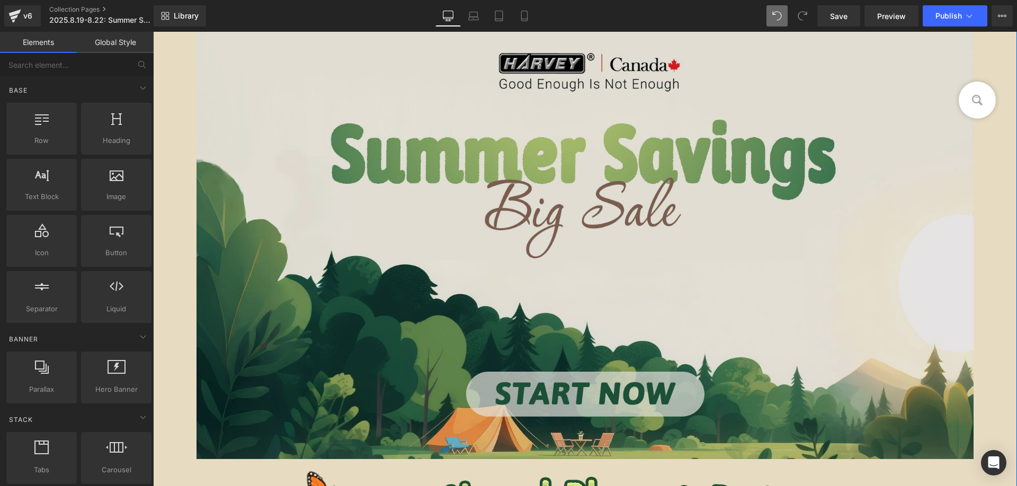
click at [579, 200] on img at bounding box center [584, 213] width 777 height 492
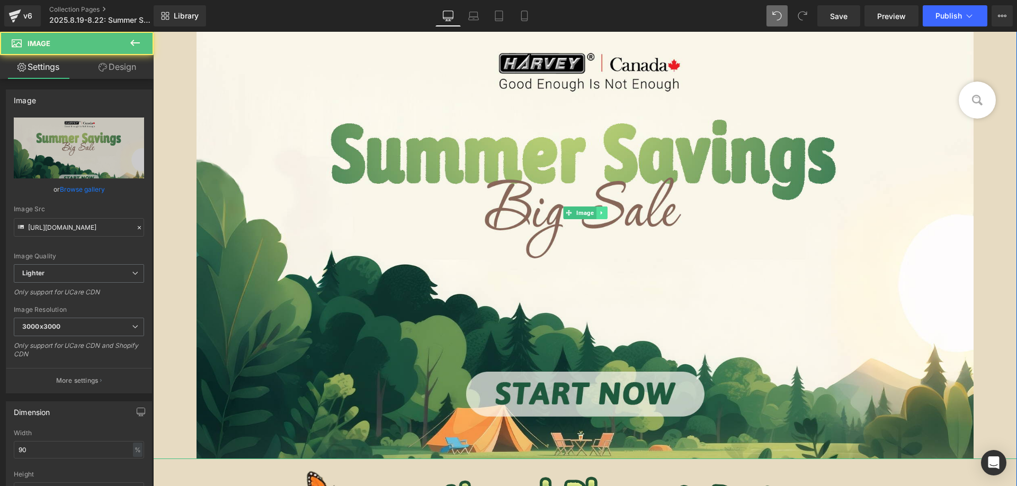
click at [600, 214] on icon at bounding box center [601, 213] width 2 height 4
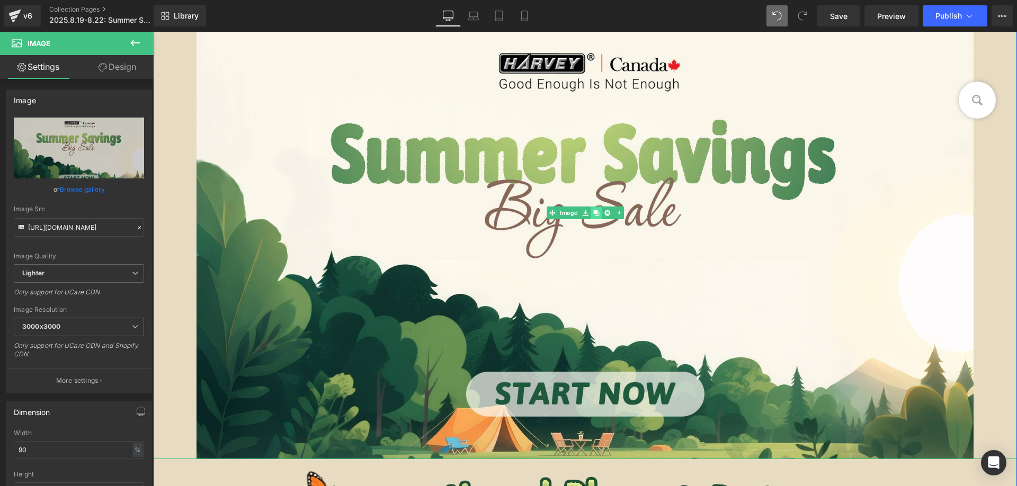
click at [594, 211] on icon at bounding box center [596, 213] width 6 height 6
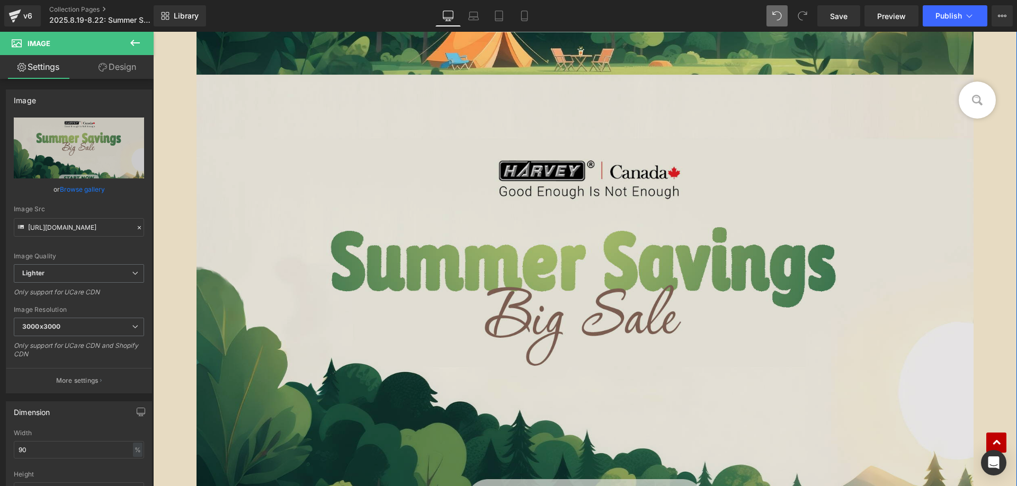
scroll to position [544, 0]
click at [403, 185] on img at bounding box center [584, 320] width 777 height 492
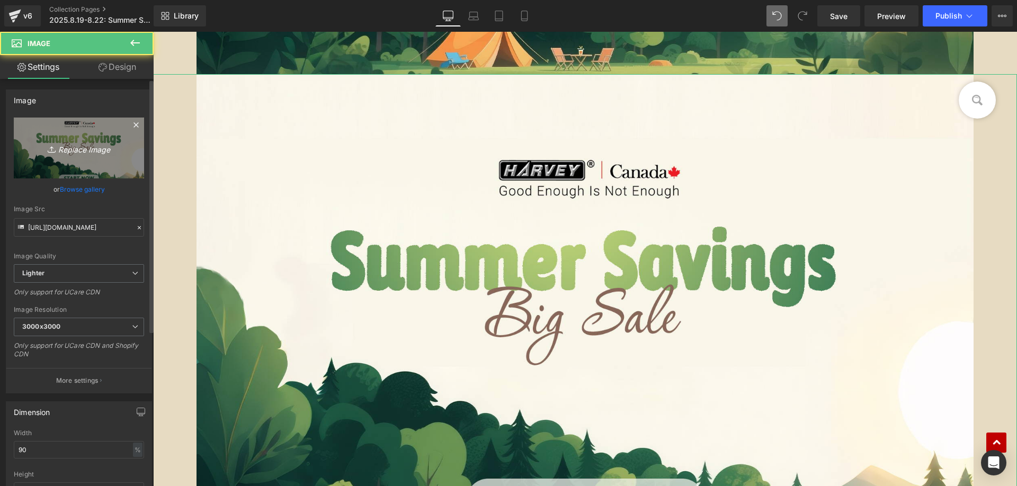
click at [55, 141] on link "Replace Image" at bounding box center [79, 148] width 130 height 61
type input "C:\fakepath\edm_10.jpg"
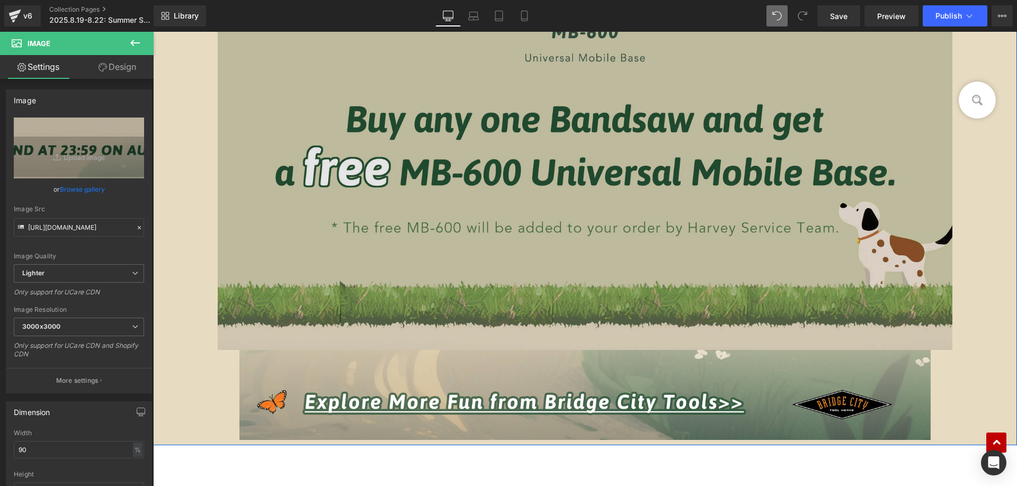
scroll to position [3071, 0]
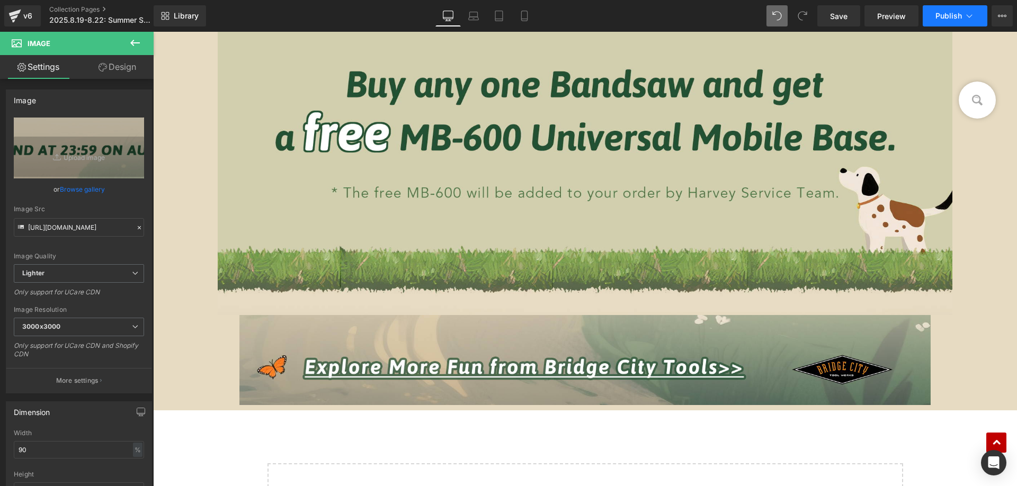
click at [946, 14] on span "Publish" at bounding box center [948, 16] width 26 height 8
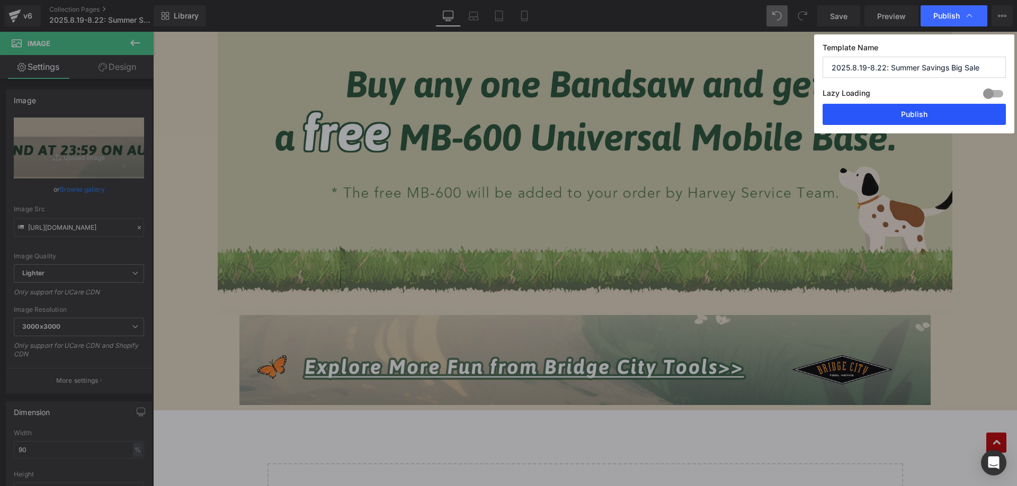
click at [892, 111] on button "Publish" at bounding box center [913, 114] width 183 height 21
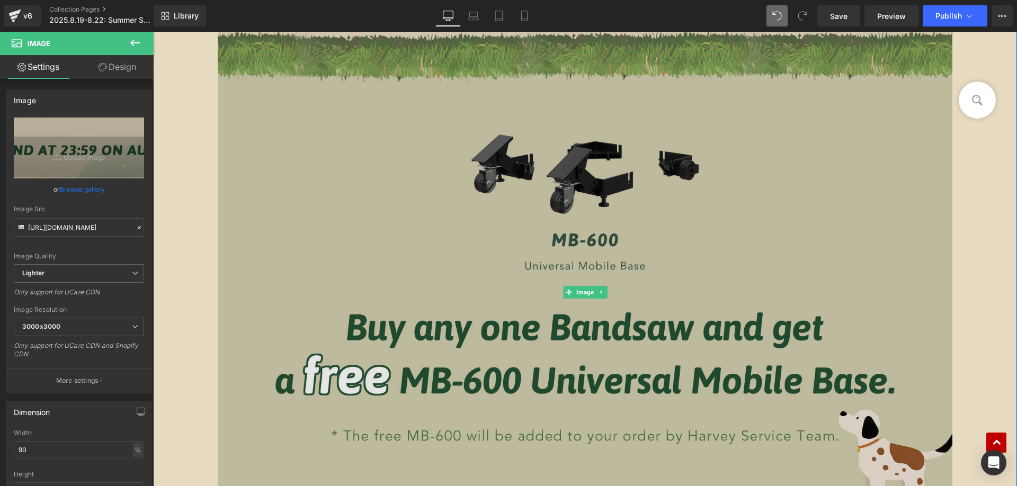
scroll to position [2807, 0]
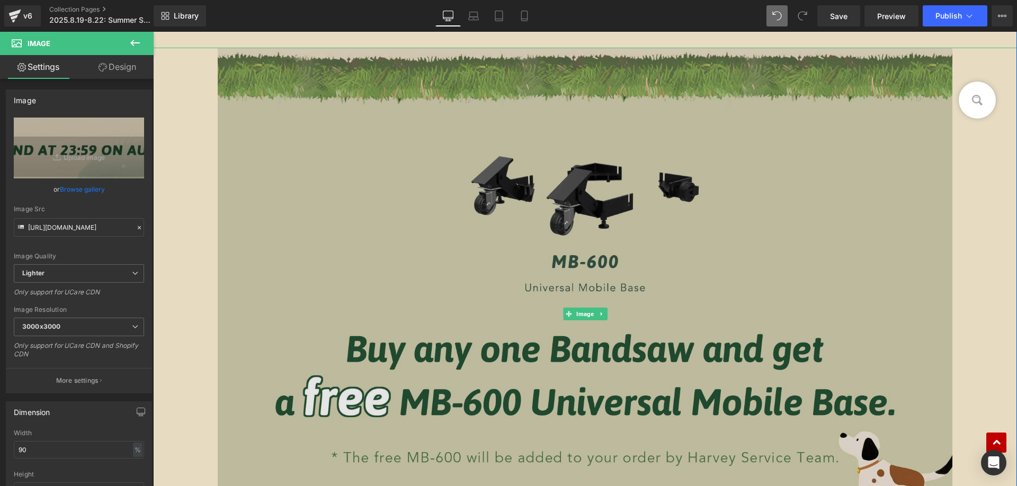
click at [390, 280] on img at bounding box center [585, 314] width 734 height 532
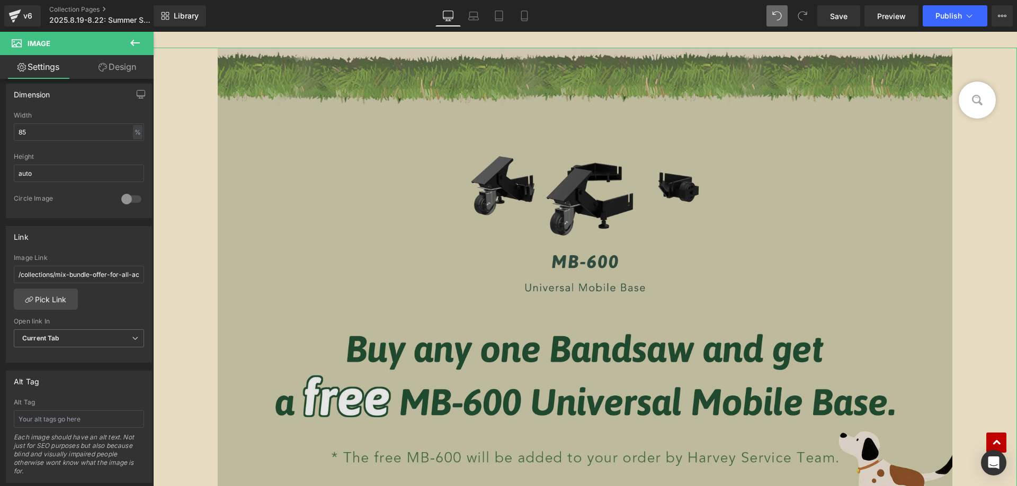
scroll to position [0, 31]
drag, startPoint x: 171, startPoint y: 304, endPoint x: 249, endPoint y: 272, distance: 85.1
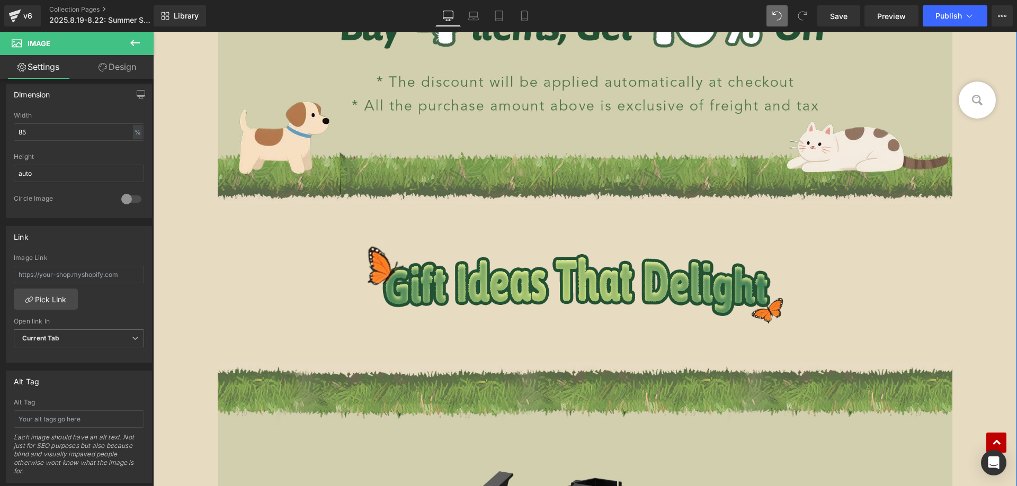
scroll to position [2489, 0]
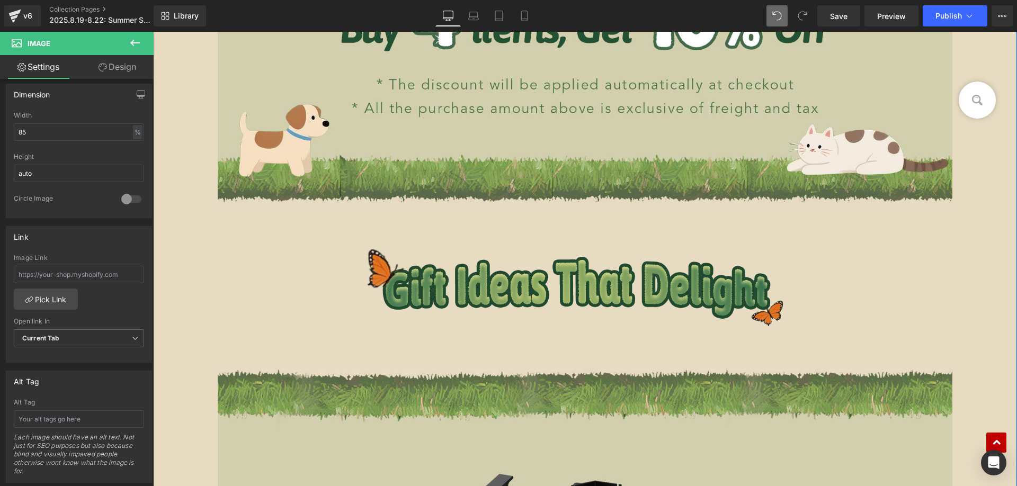
click at [407, 293] on img at bounding box center [585, 286] width 734 height 96
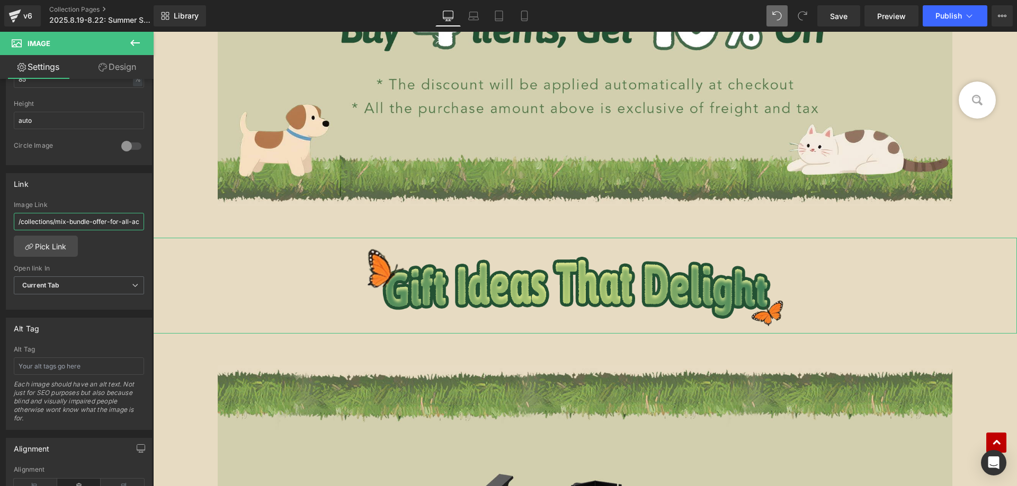
scroll to position [0, 31]
drag, startPoint x: 172, startPoint y: 252, endPoint x: 215, endPoint y: 219, distance: 54.8
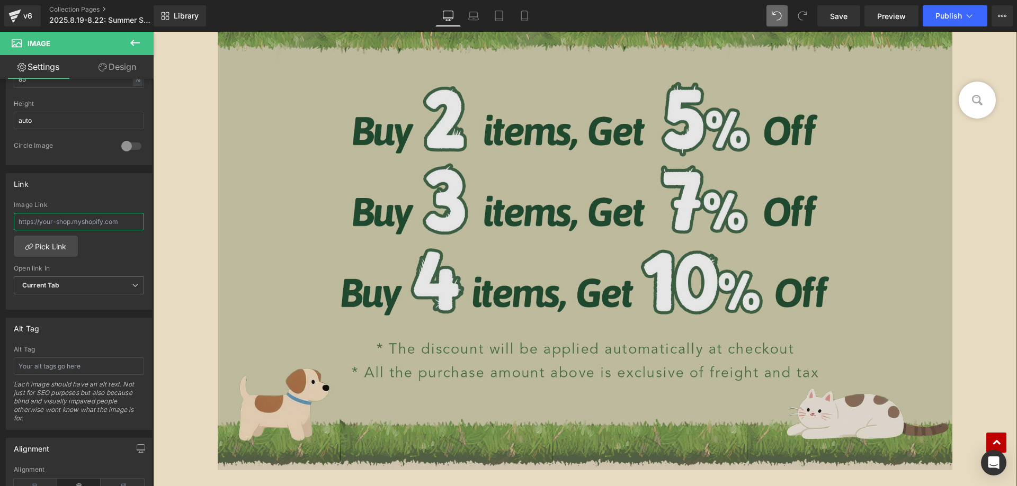
scroll to position [2224, 0]
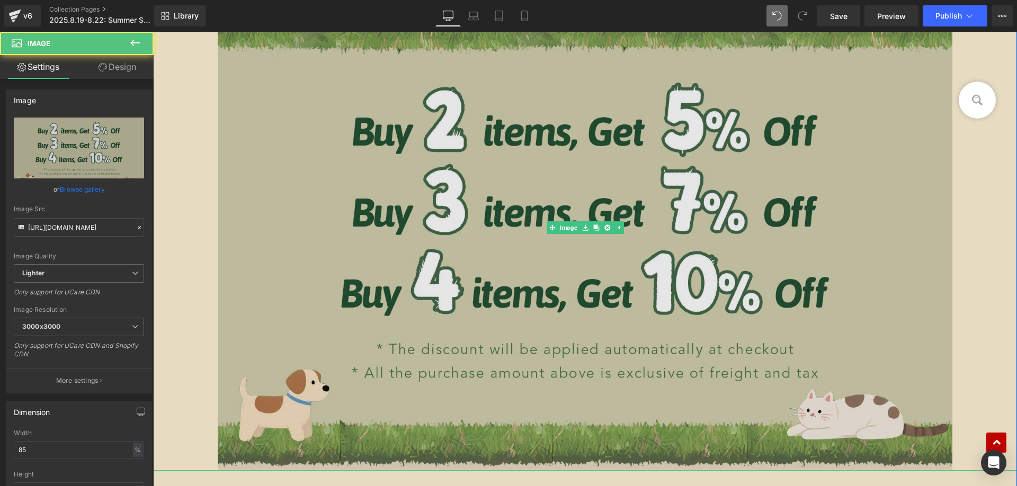
click at [438, 253] on img at bounding box center [585, 228] width 734 height 486
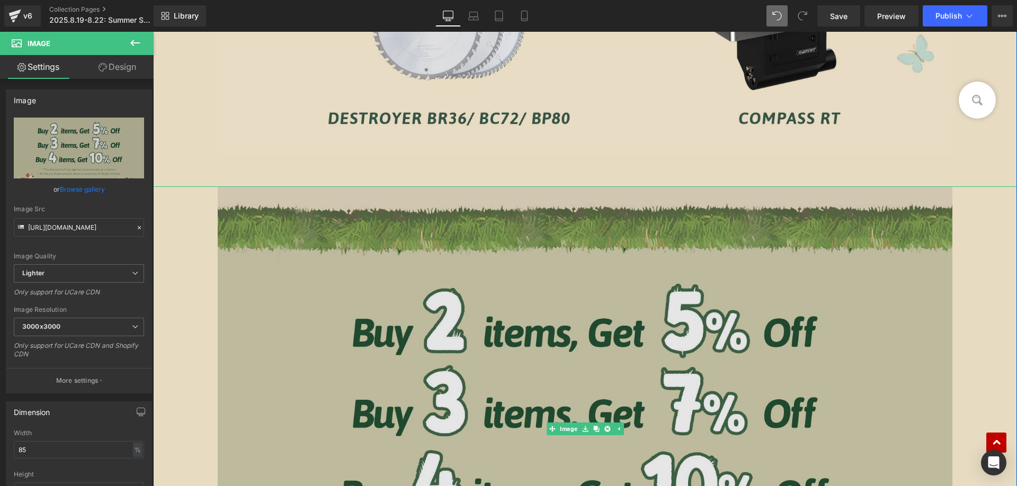
scroll to position [1959, 0]
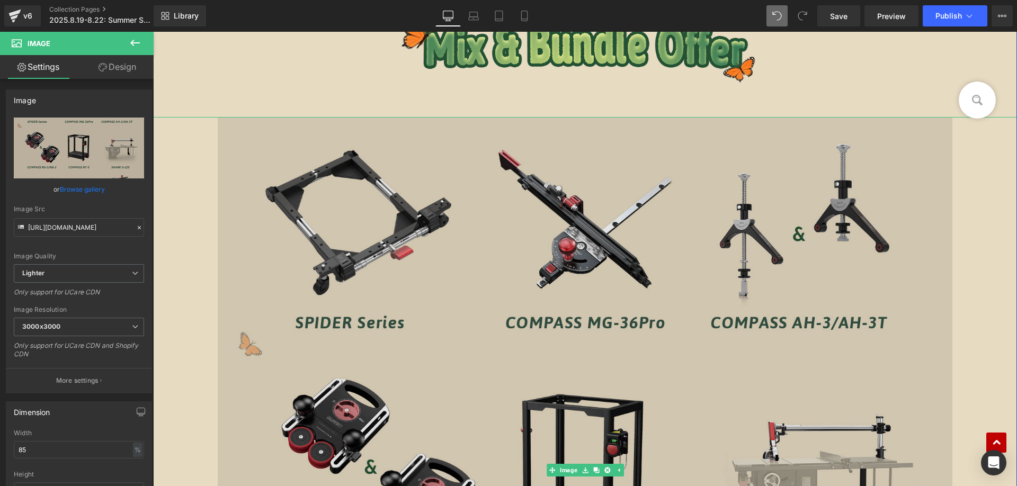
scroll to position [1165, 0]
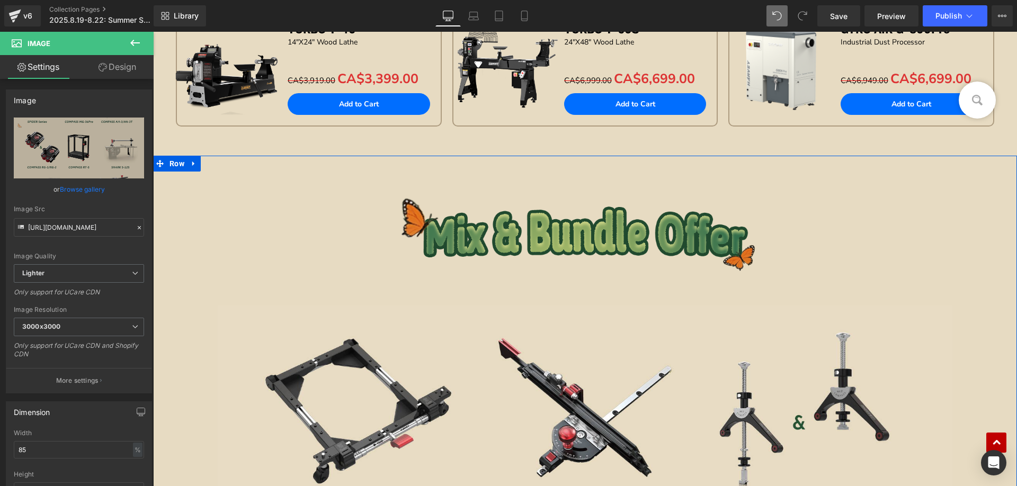
click at [432, 237] on img at bounding box center [585, 230] width 734 height 86
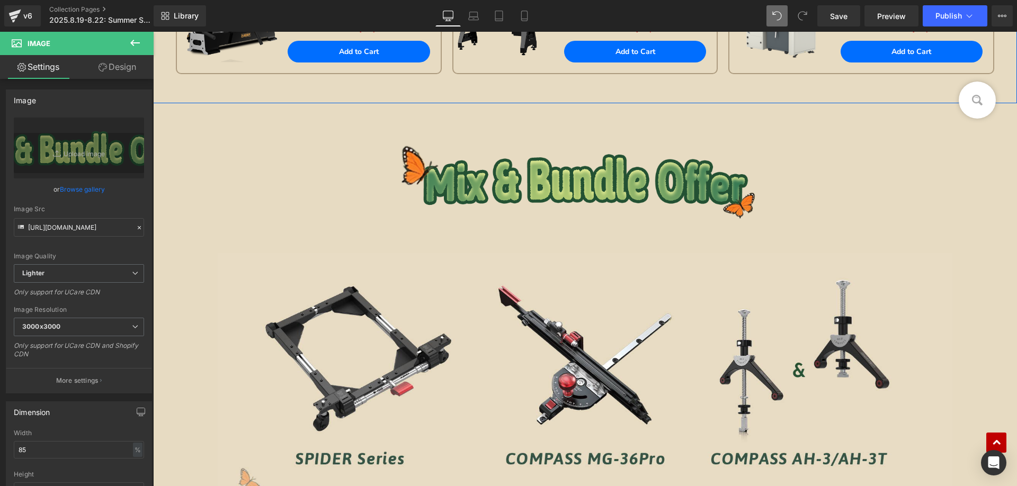
scroll to position [1218, 0]
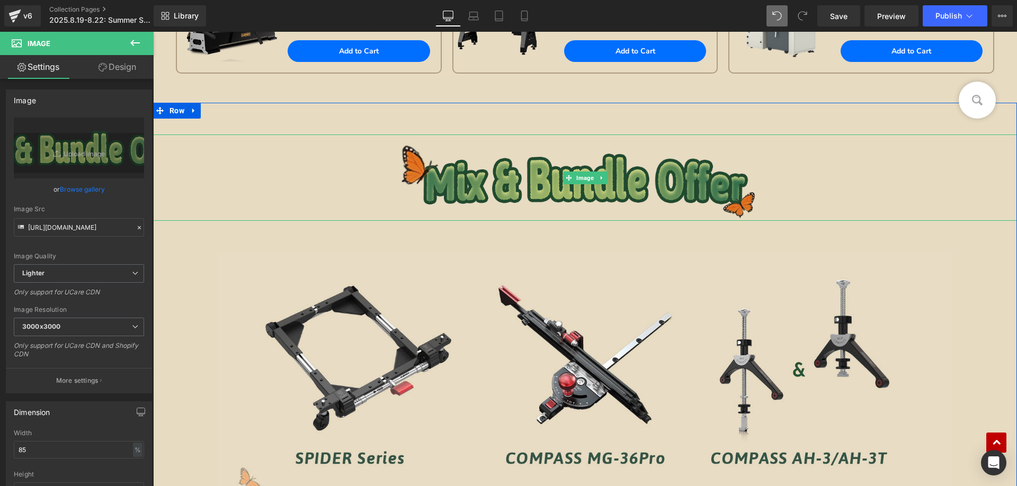
click at [441, 168] on img at bounding box center [585, 178] width 734 height 86
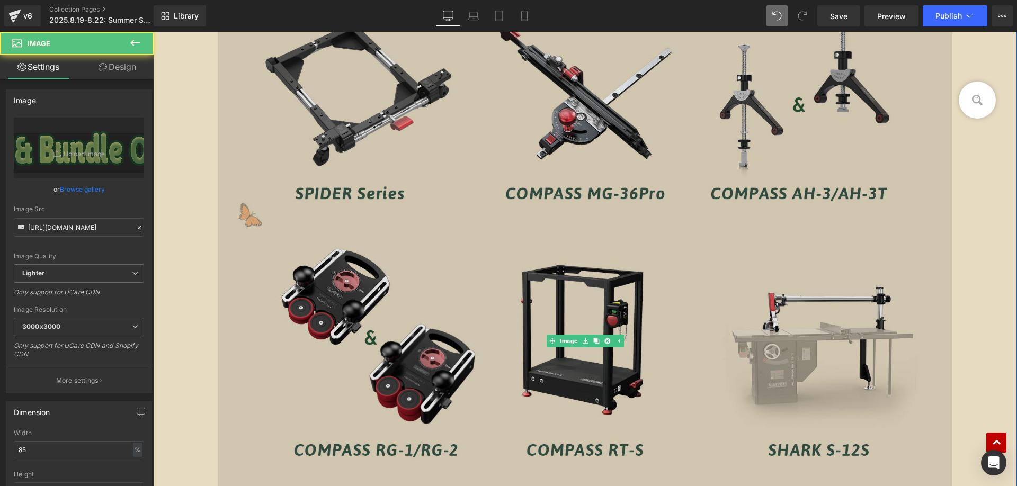
click at [431, 227] on img at bounding box center [585, 341] width 734 height 707
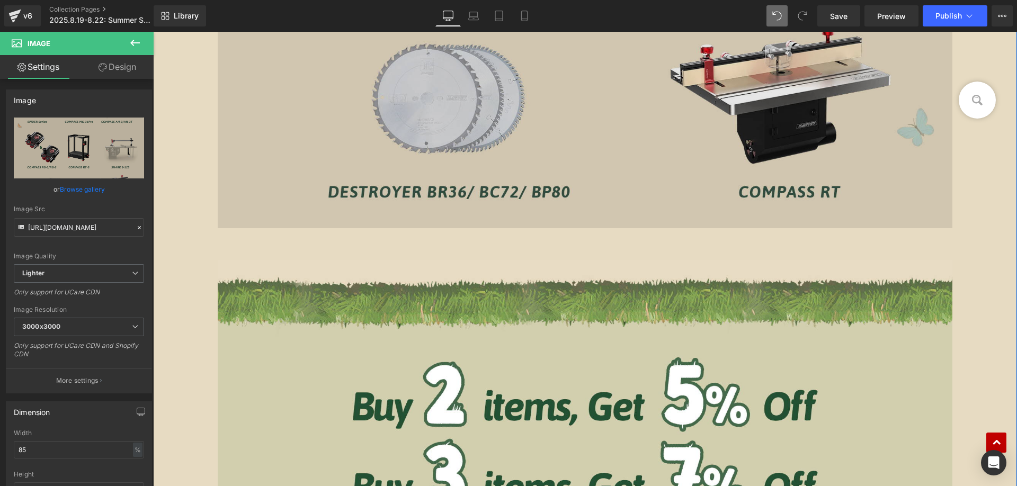
scroll to position [2012, 0]
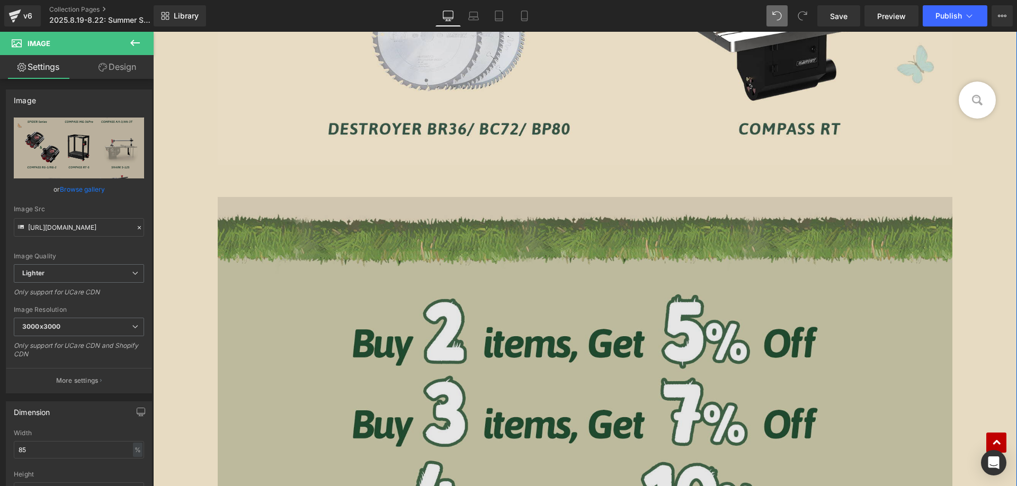
click at [414, 281] on img at bounding box center [585, 440] width 734 height 486
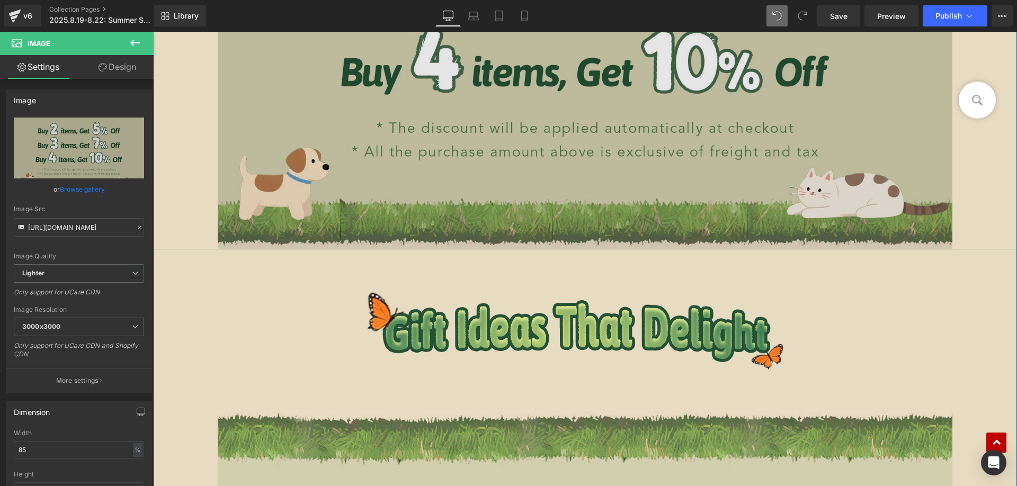
scroll to position [2542, 0]
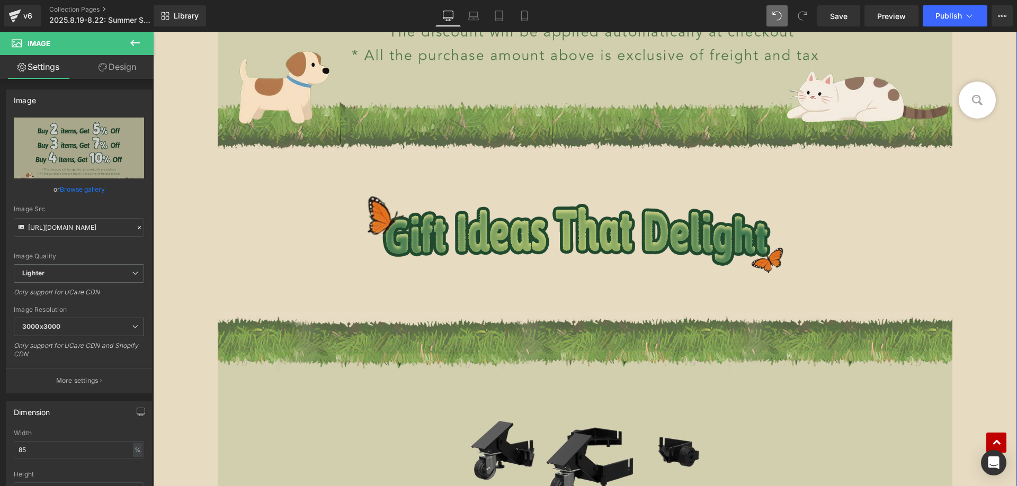
click at [446, 240] on img at bounding box center [585, 233] width 734 height 96
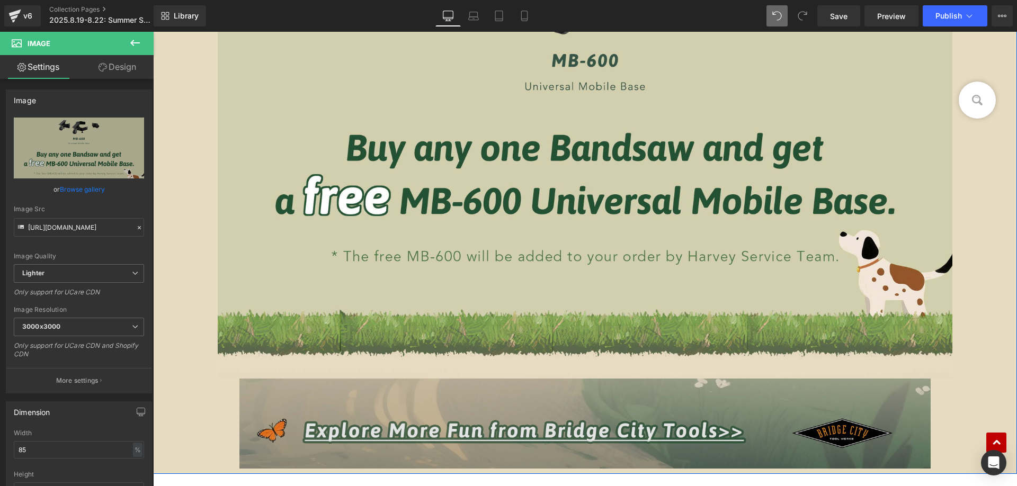
scroll to position [3124, 0]
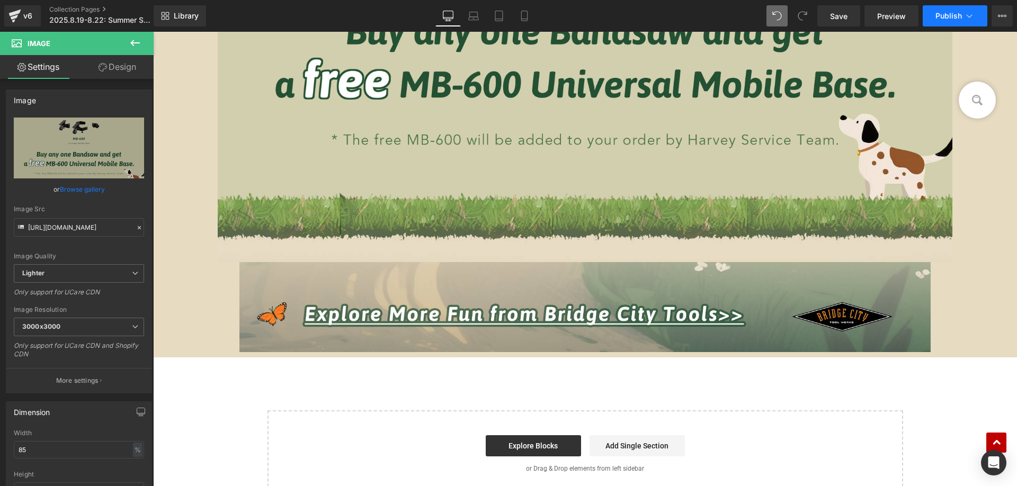
click at [938, 19] on span "Publish" at bounding box center [948, 16] width 26 height 8
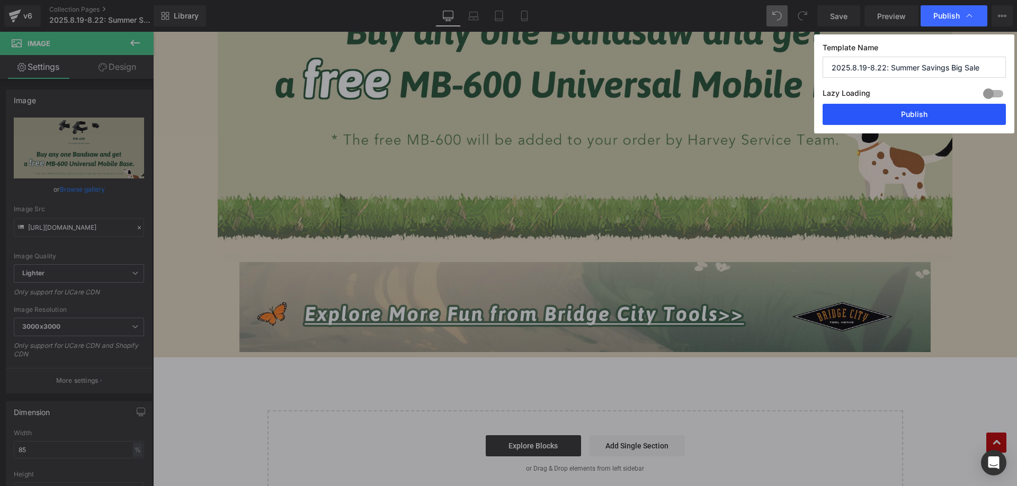
click at [878, 111] on button "Publish" at bounding box center [913, 114] width 183 height 21
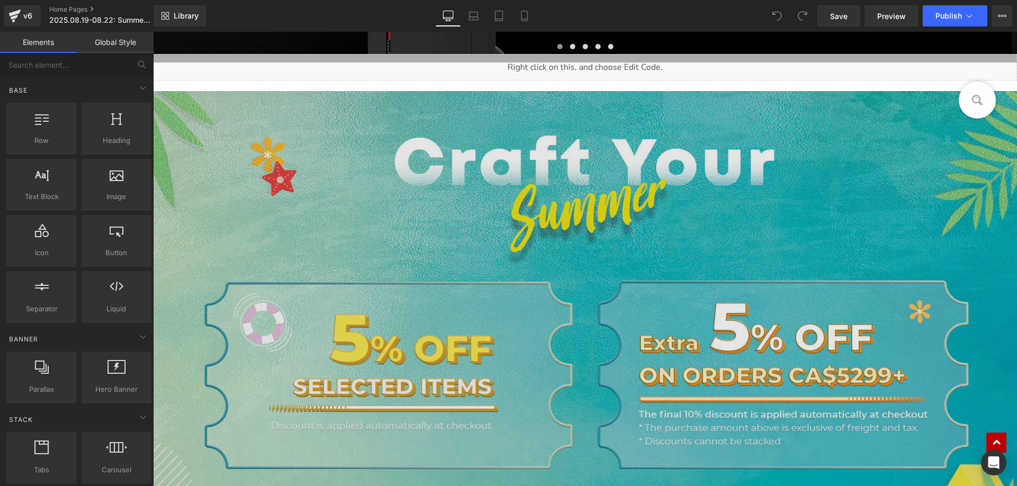
scroll to position [583, 0]
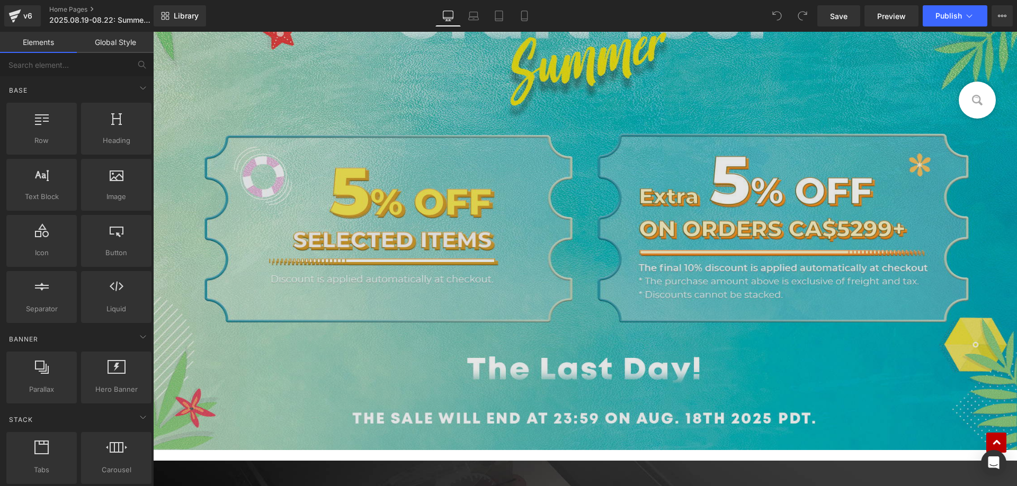
click at [412, 219] on img at bounding box center [585, 197] width 864 height 506
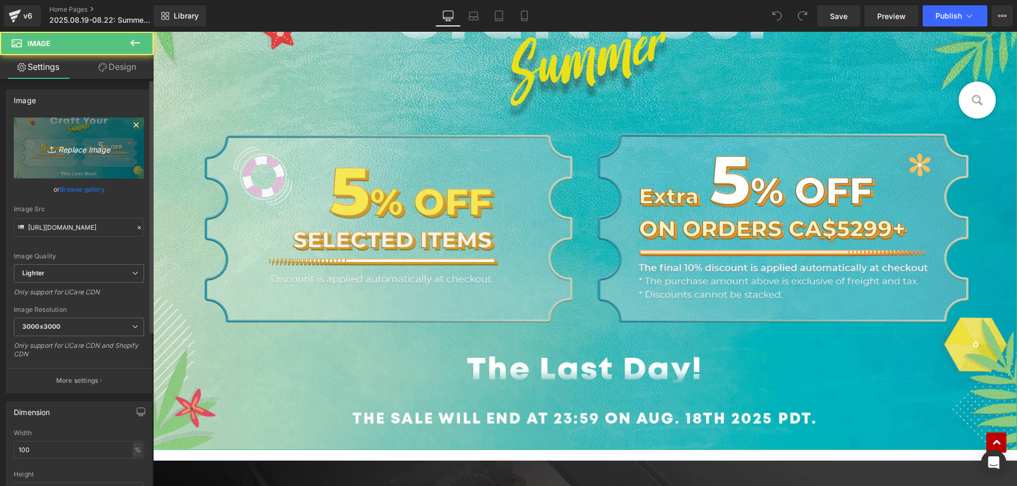
click at [88, 149] on icon "Replace Image" at bounding box center [79, 147] width 85 height 13
type input "C:\fakepath\banner.jpg"
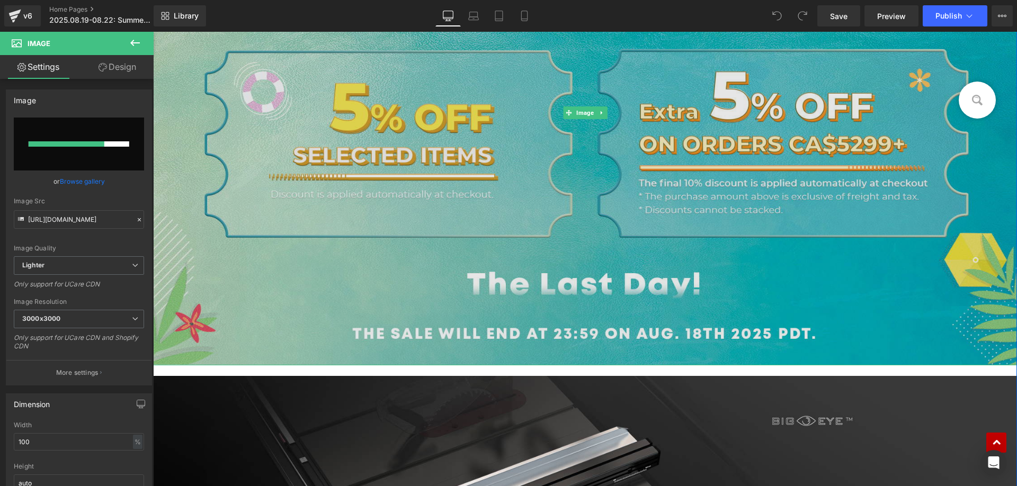
scroll to position [847, 0]
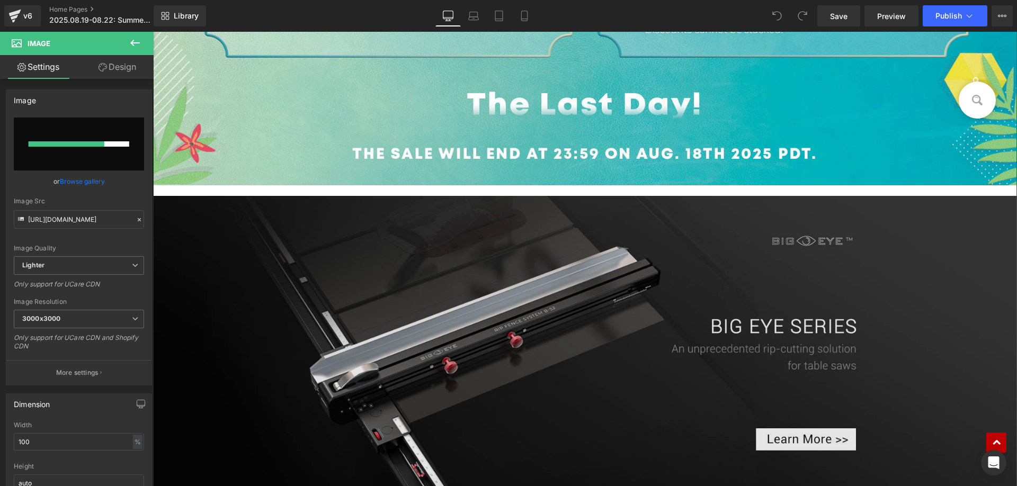
click at [316, 253] on img at bounding box center [585, 342] width 864 height 292
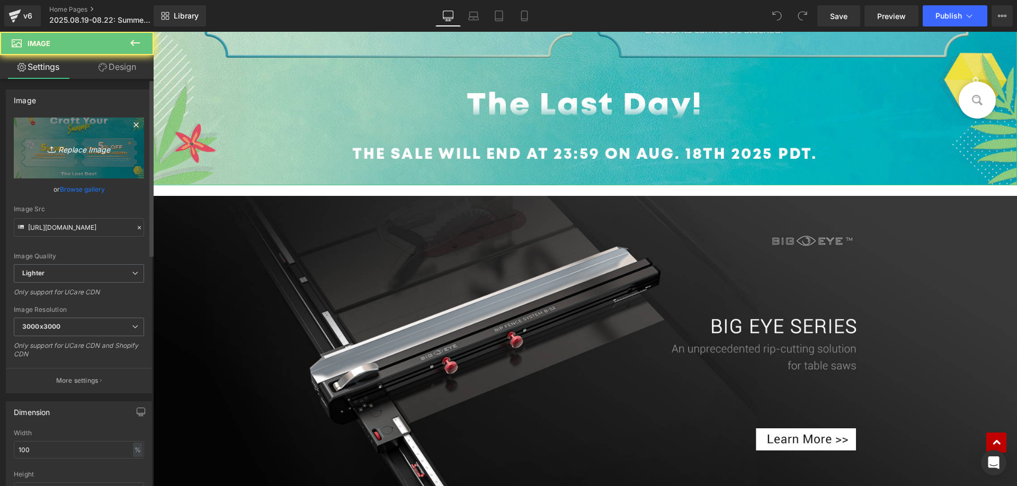
click at [103, 141] on icon "Replace Image" at bounding box center [79, 147] width 85 height 13
type input "C:\fakepath\banner.jpg"
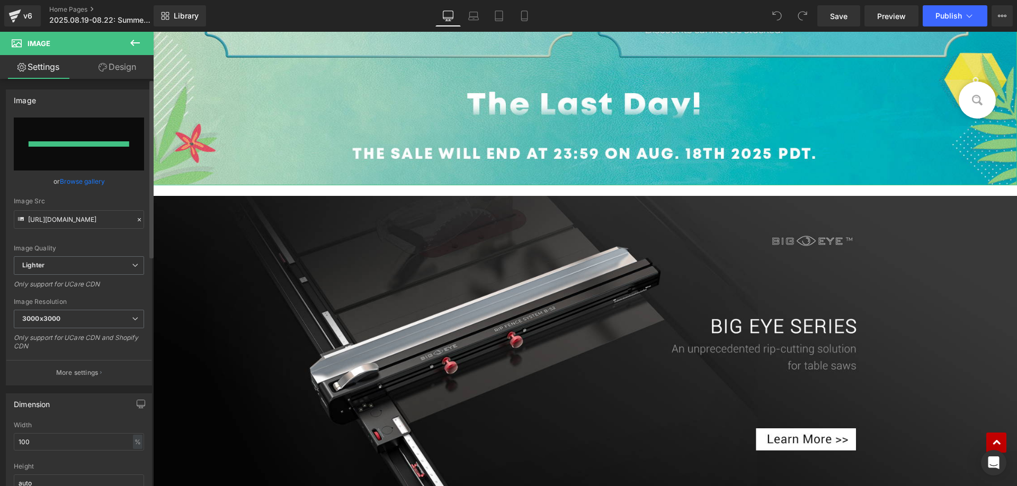
type input "https://ucarecdn.com/3b4bc43b-f54d-469c-a9a0-c3b60d03001a/-/format/auto/-/previ…"
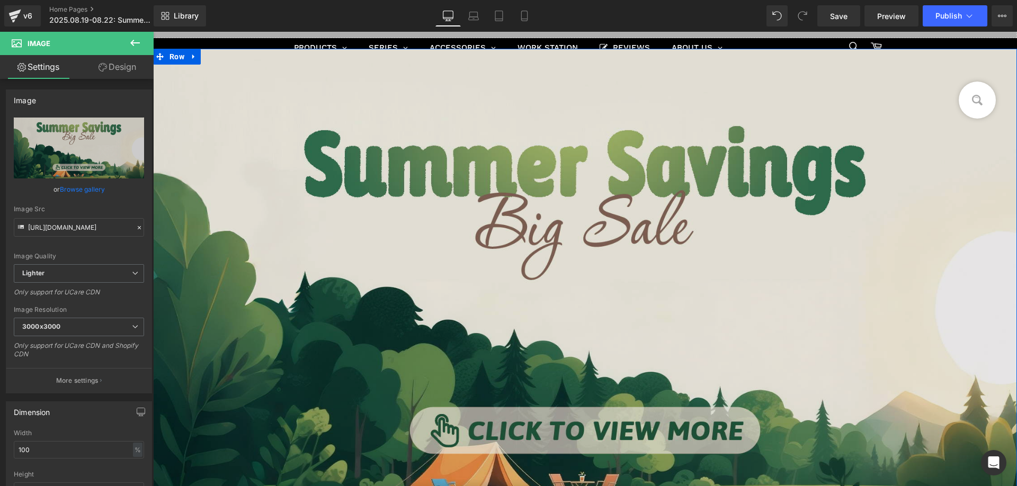
scroll to position [424, 0]
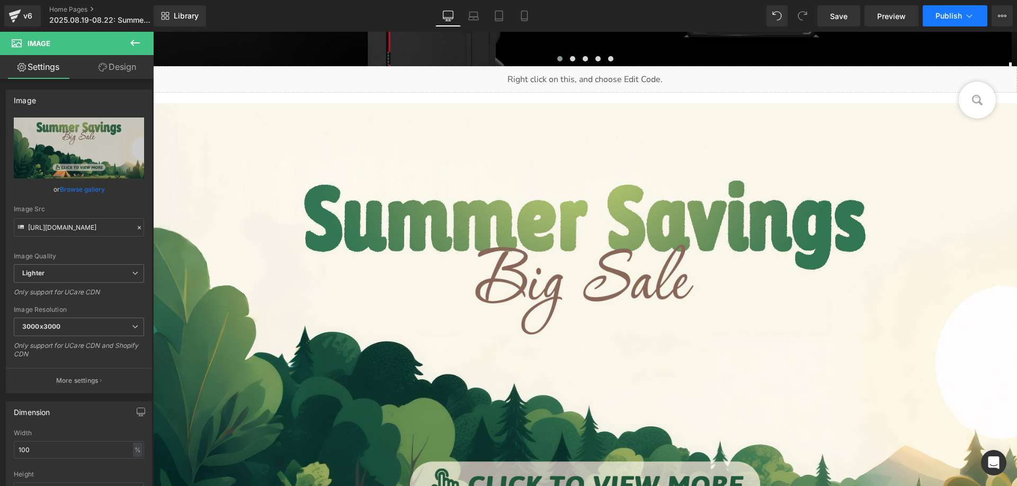
click at [946, 17] on span "Publish" at bounding box center [948, 16] width 26 height 8
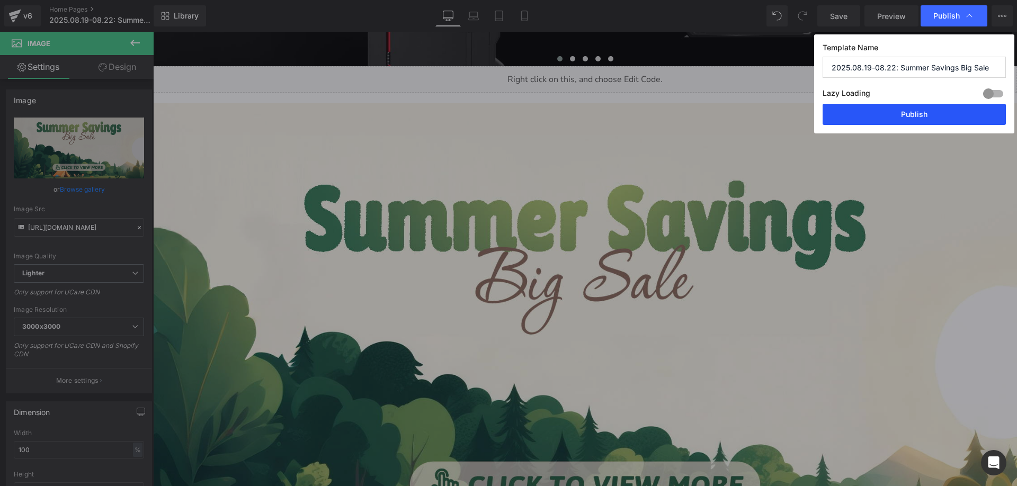
click at [885, 108] on button "Publish" at bounding box center [913, 114] width 183 height 21
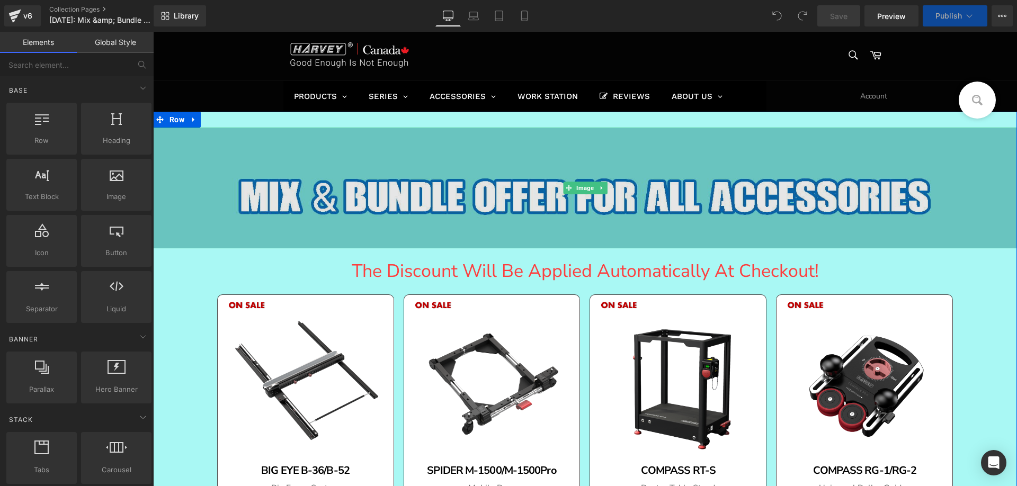
drag, startPoint x: 414, startPoint y: 184, endPoint x: 389, endPoint y: 184, distance: 24.4
click at [414, 184] on img at bounding box center [585, 188] width 864 height 121
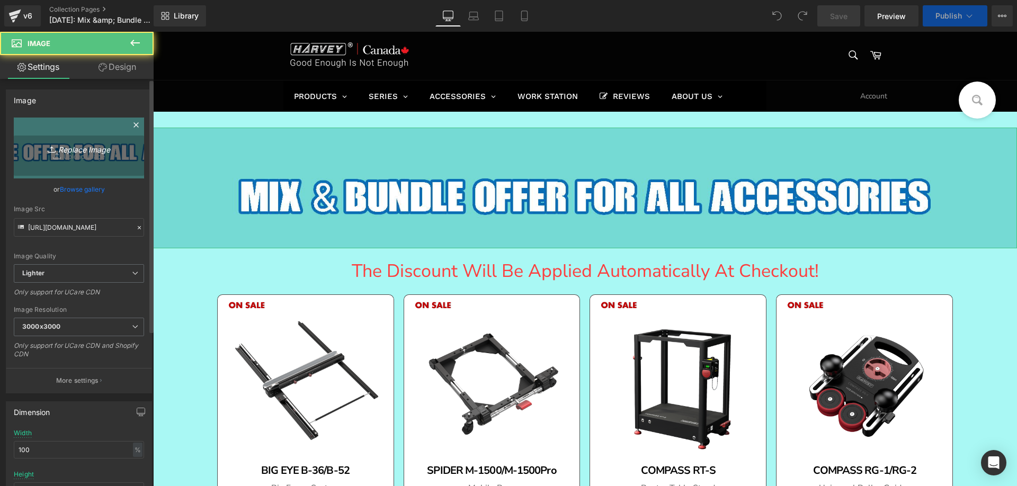
click at [94, 139] on link "Replace Image" at bounding box center [79, 148] width 130 height 61
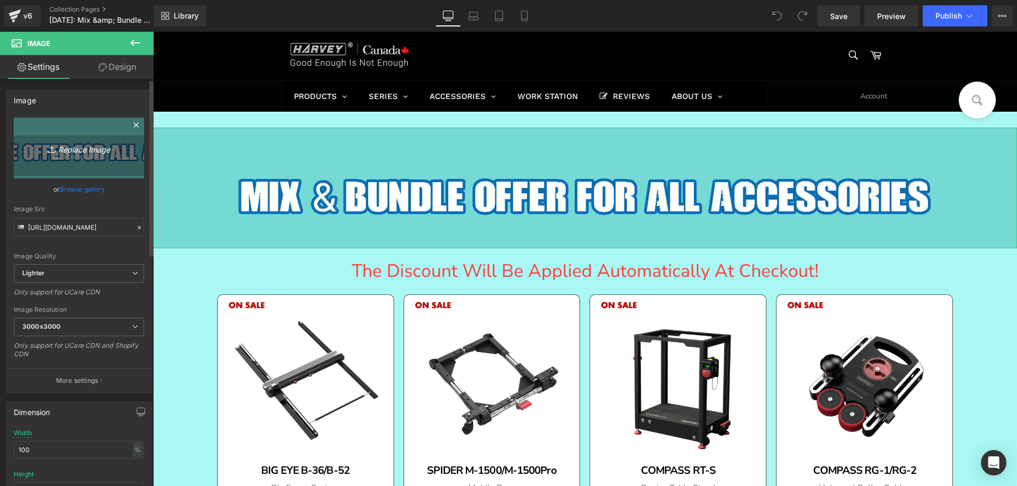
type input "C:\fakepath\标题_08.png"
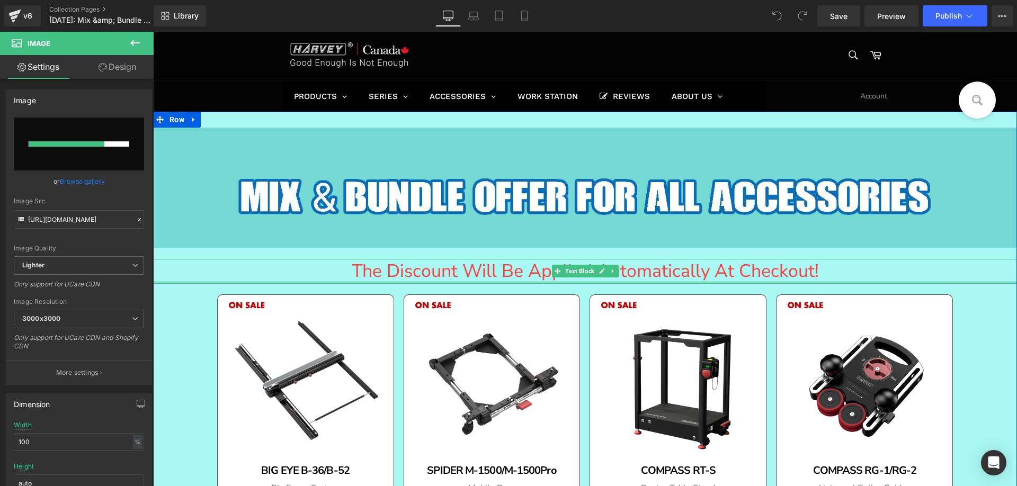
click at [176, 282] on div at bounding box center [585, 282] width 864 height 3
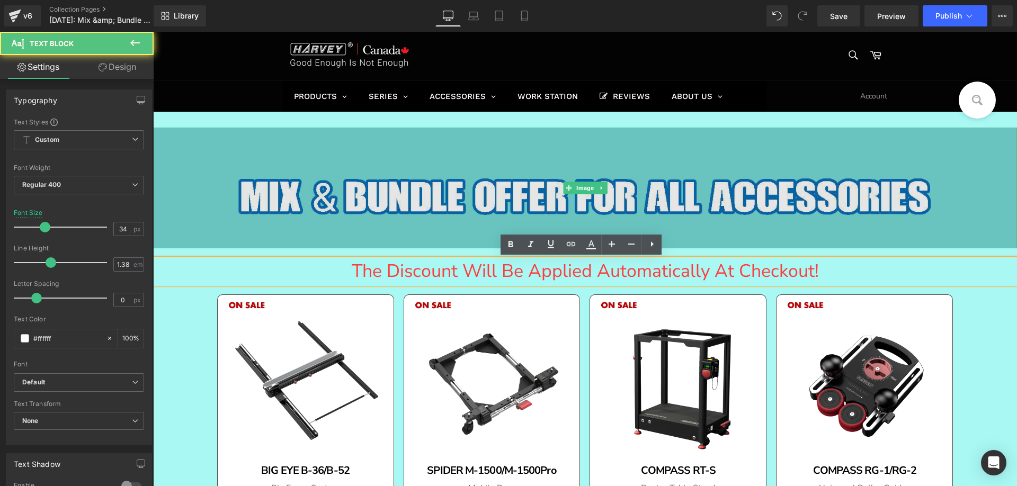
click at [282, 195] on img at bounding box center [585, 188] width 864 height 121
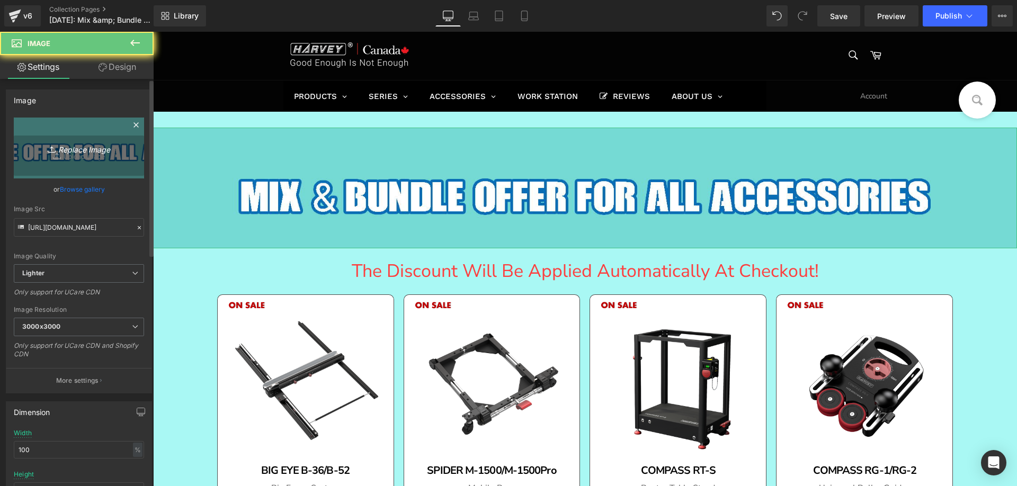
click at [95, 135] on link "Replace Image" at bounding box center [79, 148] width 130 height 61
type input "C:\fakepath\标题_08.png"
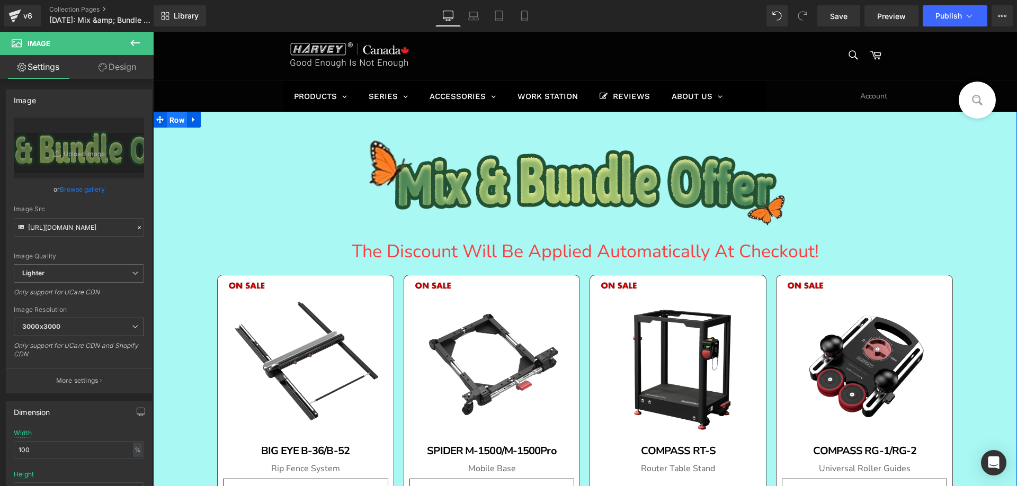
click at [173, 116] on span "Row" at bounding box center [177, 120] width 20 height 16
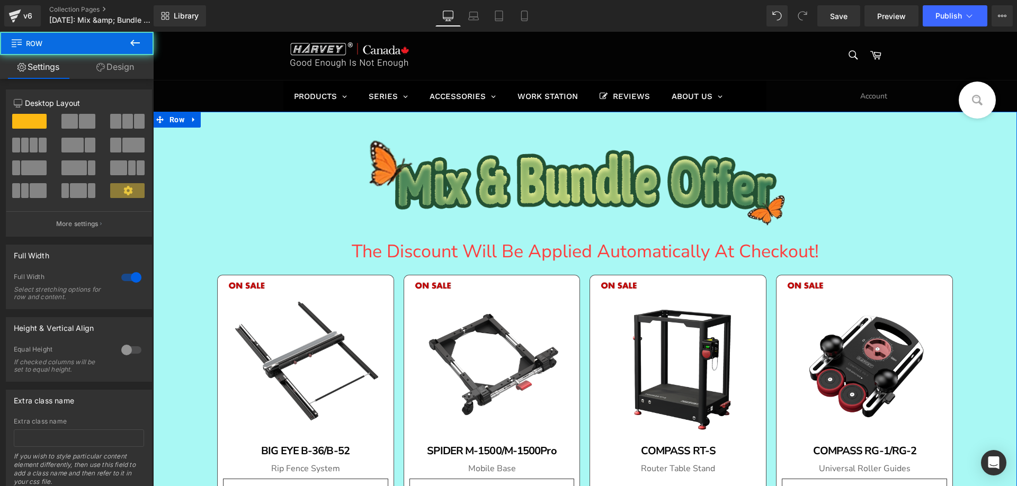
click at [123, 66] on link "Design" at bounding box center [115, 67] width 77 height 24
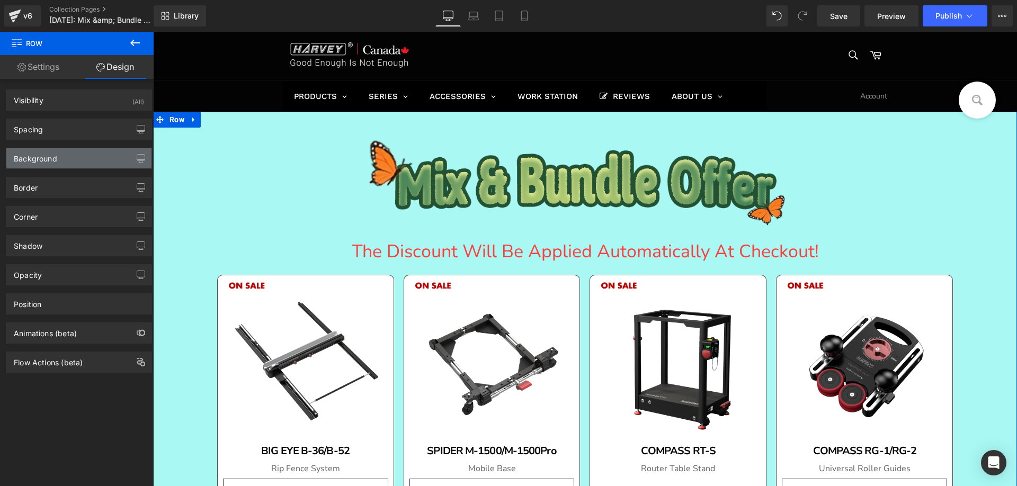
click at [54, 160] on div "Background" at bounding box center [35, 155] width 43 height 15
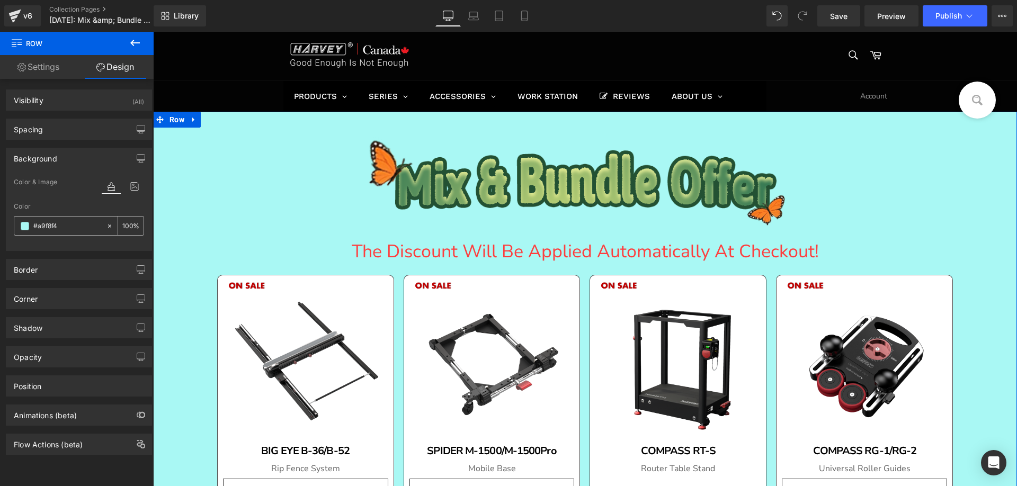
click at [61, 225] on input "#a9f8f4" at bounding box center [67, 226] width 68 height 12
paste input "e7dbc2"
type input "e7dbc2"
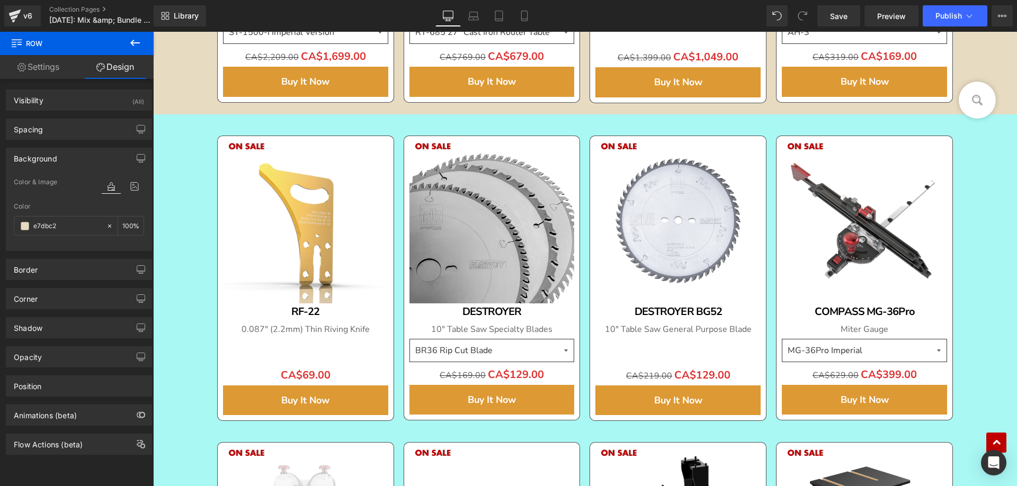
scroll to position [688, 0]
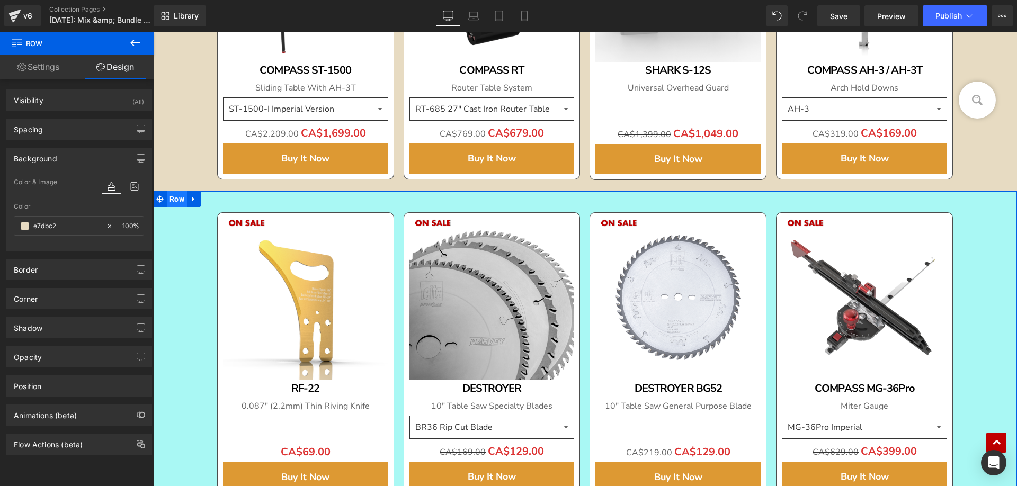
click at [173, 197] on span "Row" at bounding box center [177, 199] width 20 height 16
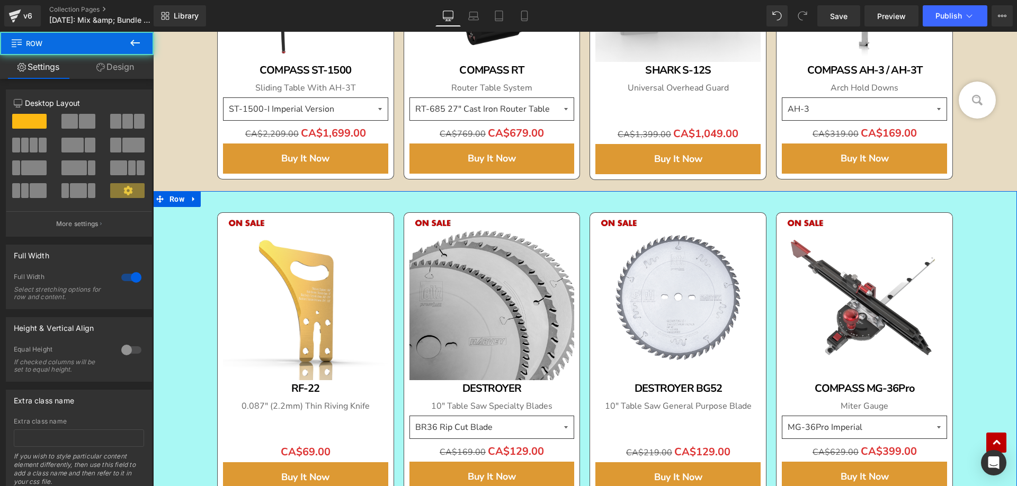
click at [108, 63] on link "Design" at bounding box center [115, 67] width 77 height 24
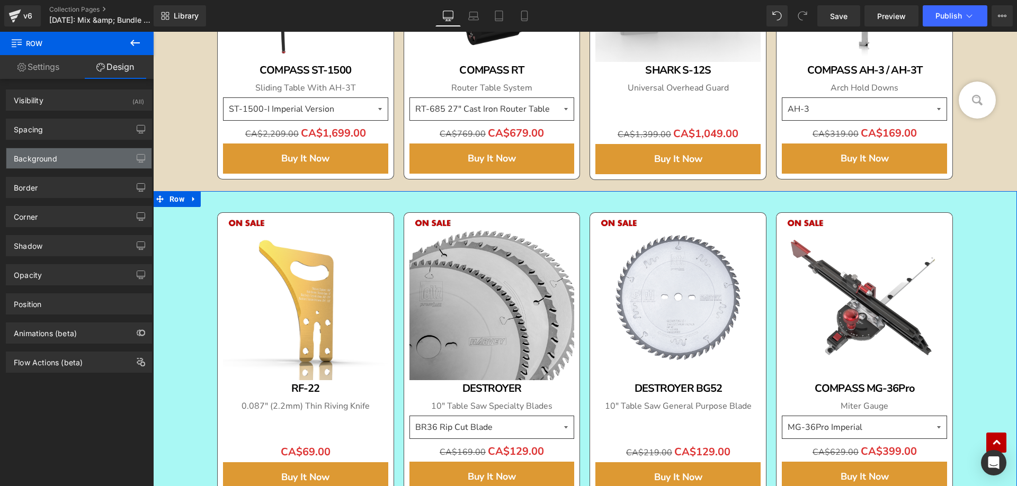
click at [44, 158] on div "Background" at bounding box center [35, 155] width 43 height 15
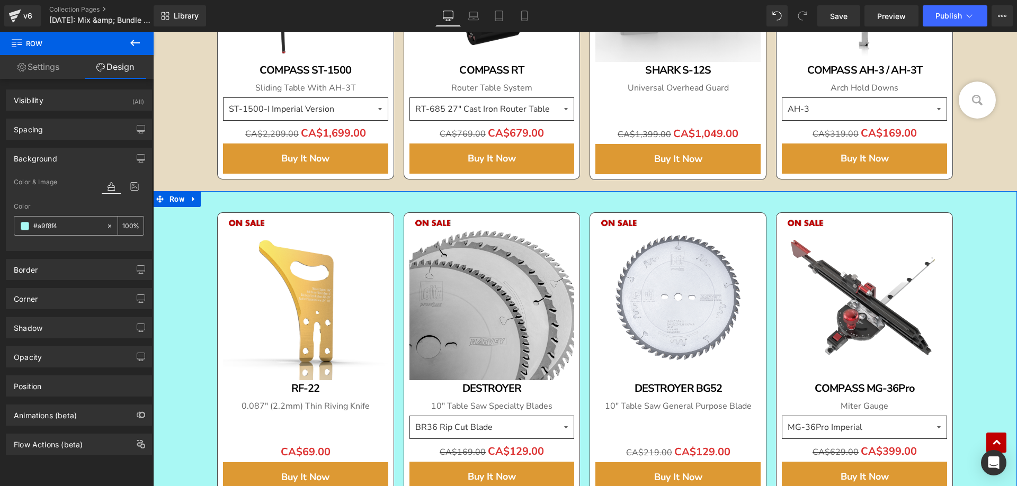
click at [65, 225] on input "#a9f8f4" at bounding box center [67, 226] width 68 height 12
paste input "e7dbc2"
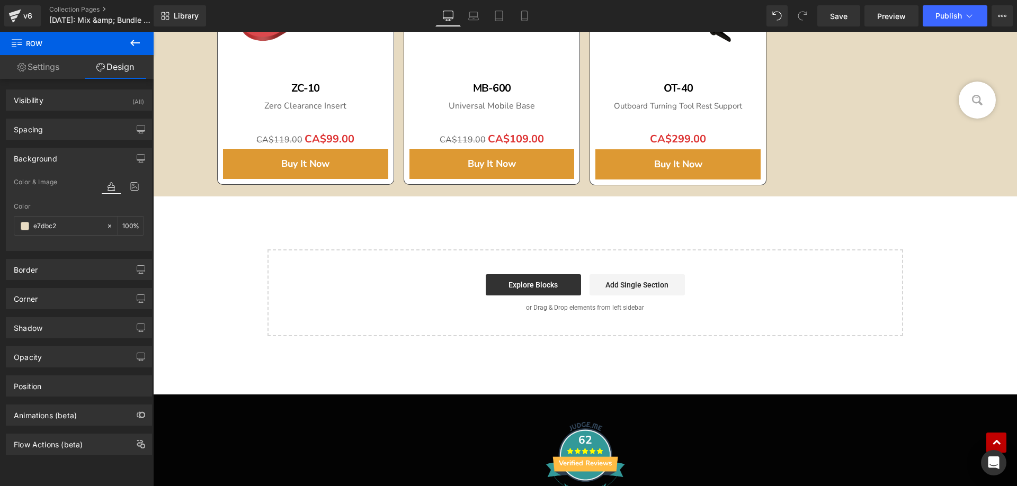
scroll to position [1536, 0]
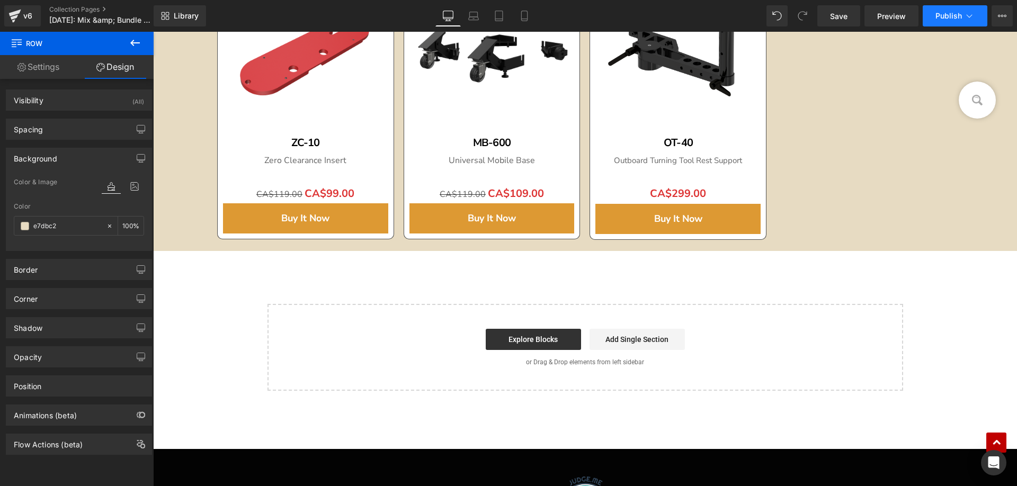
type input "e7dbc2"
click at [946, 12] on span "Publish" at bounding box center [948, 16] width 26 height 8
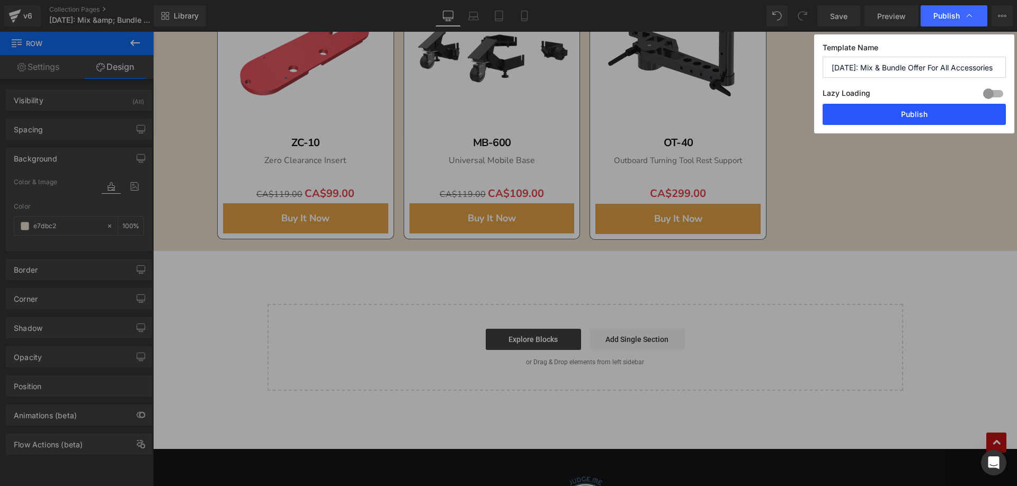
click at [903, 112] on button "Publish" at bounding box center [913, 114] width 183 height 21
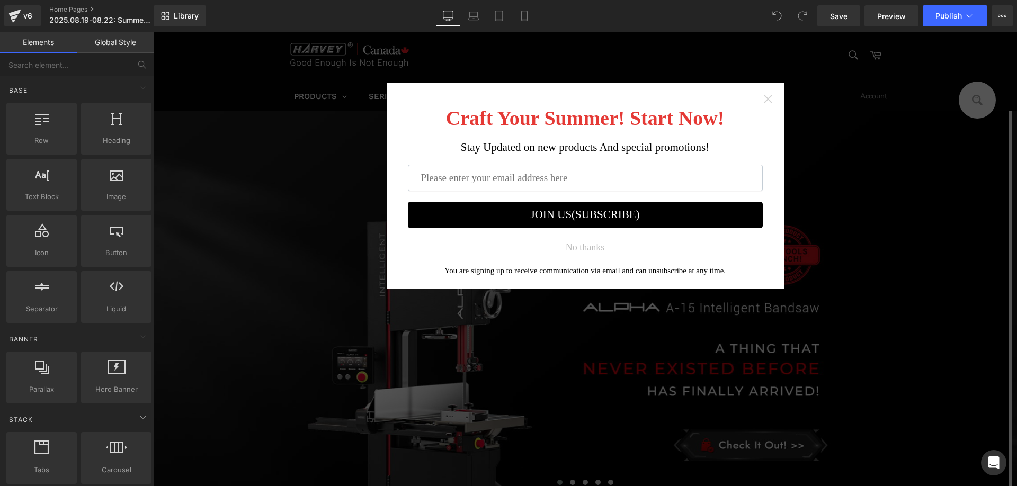
click at [766, 95] on icon "Close widget" at bounding box center [768, 99] width 11 height 11
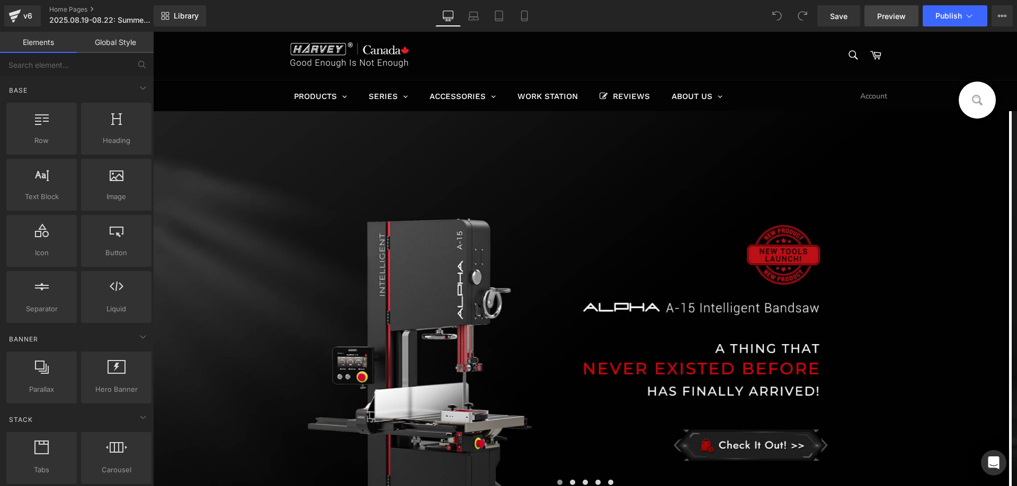
click at [889, 17] on span "Preview" at bounding box center [891, 16] width 29 height 11
